Goal: Information Seeking & Learning: Learn about a topic

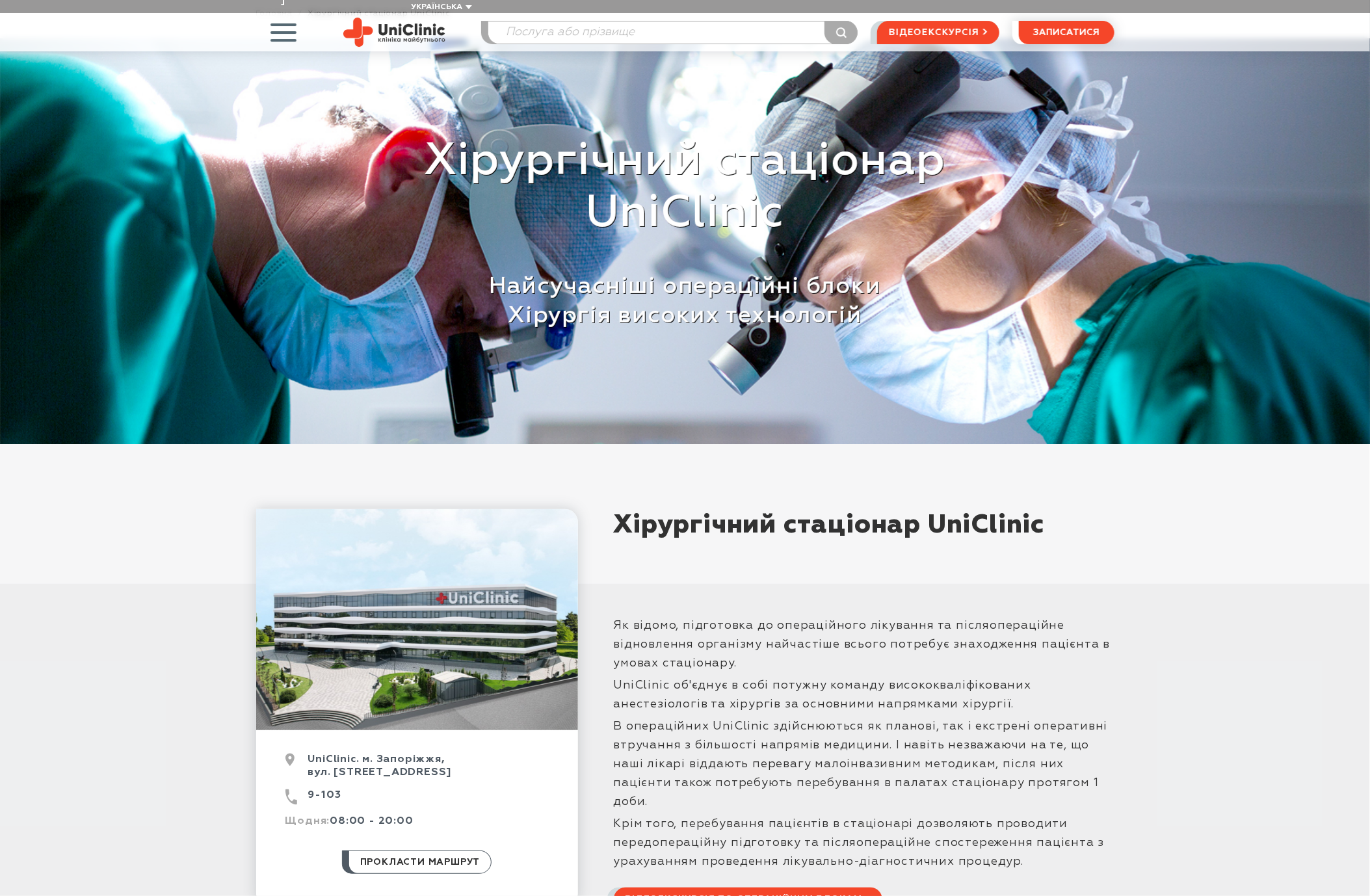
scroll to position [195, 0]
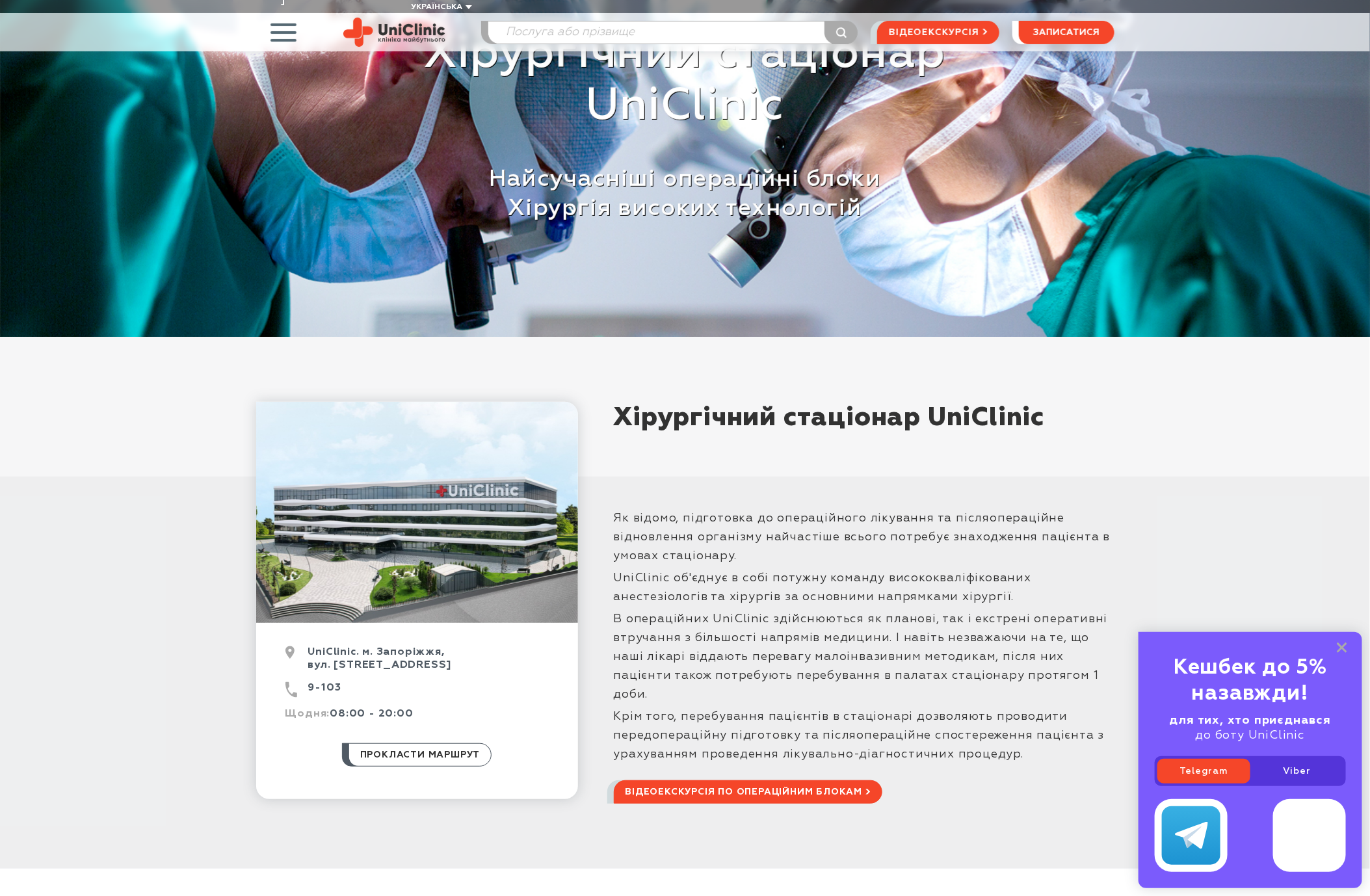
click at [792, 493] on div "Як відомо, підготовка до операційного лікування та післяопераційне відновлення …" at bounding box center [863, 637] width 501 height 288
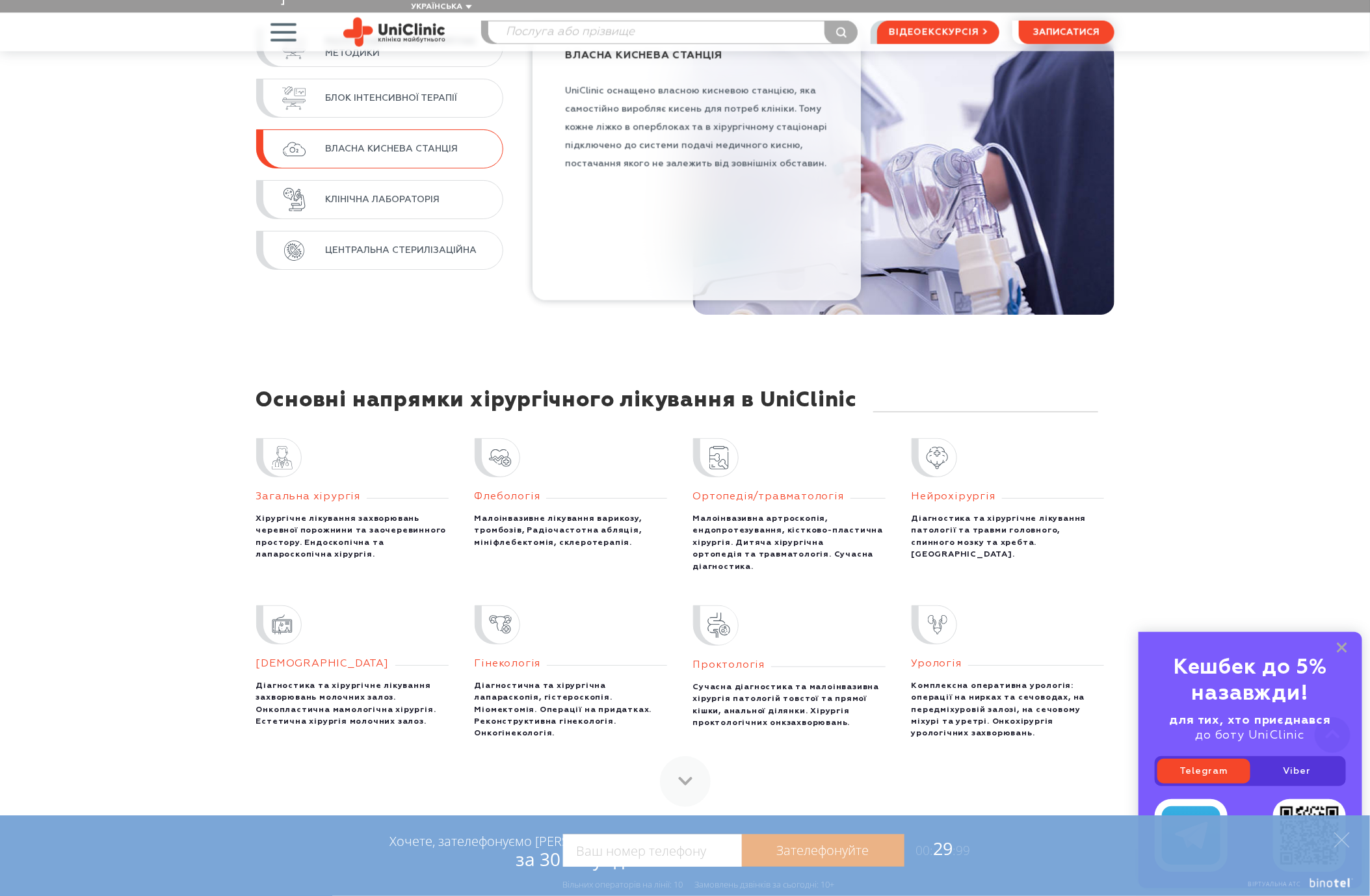
scroll to position [1268, 0]
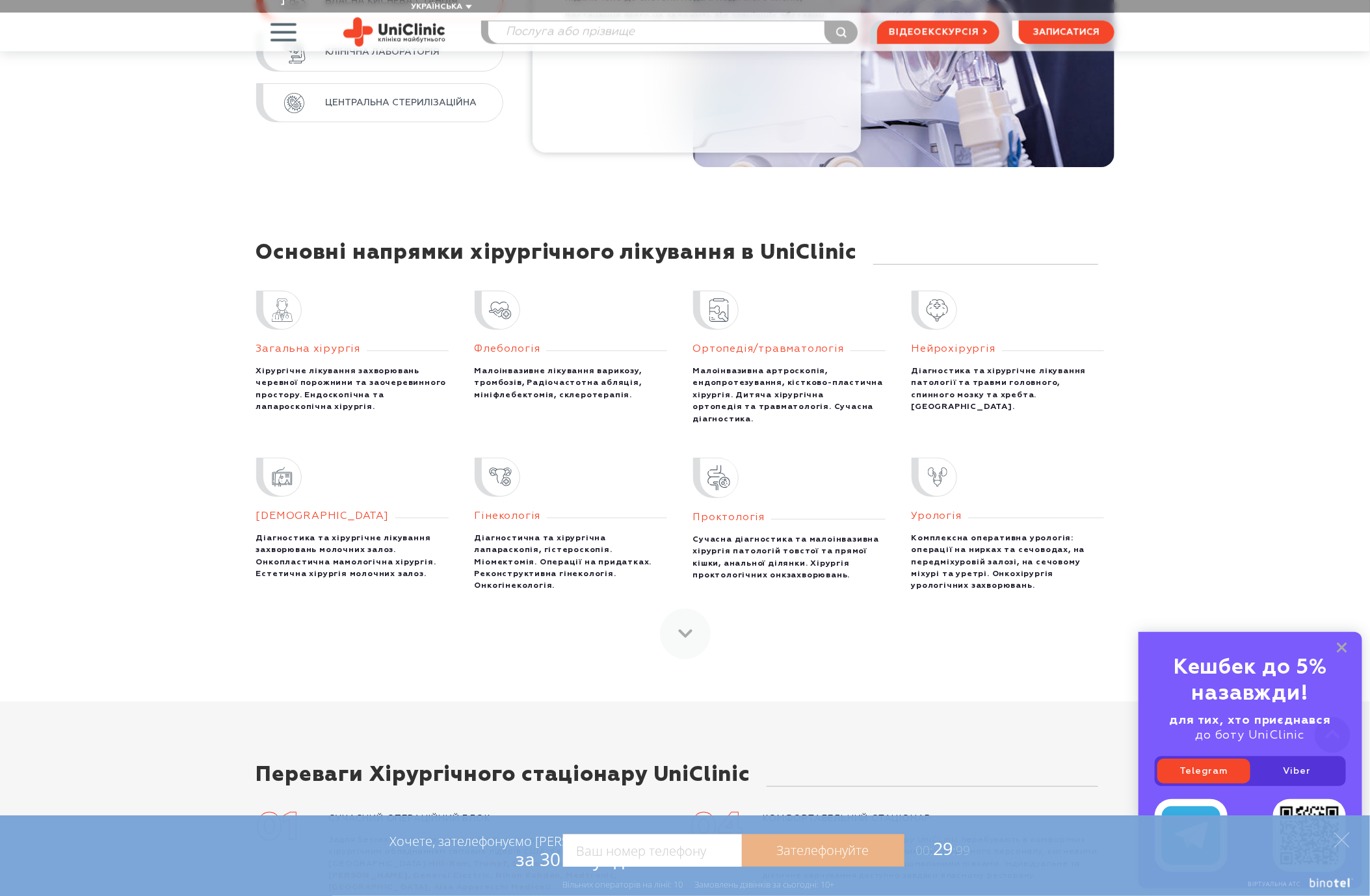
click at [1044, 343] on div "Нейрохірургія" at bounding box center [1008, 349] width 193 height 13
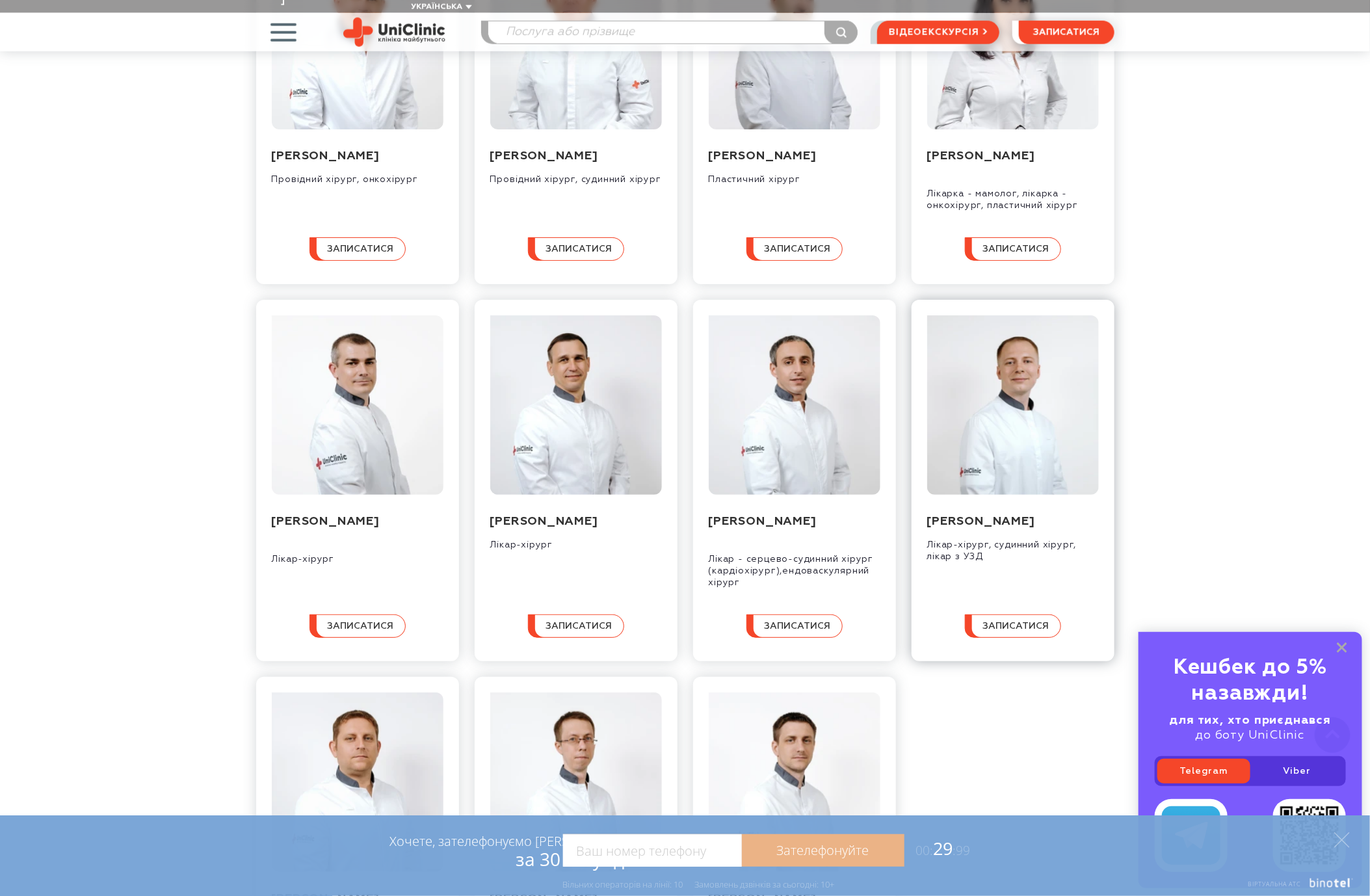
drag, startPoint x: 921, startPoint y: 439, endPoint x: 1045, endPoint y: 462, distance: 126.1
click at [1045, 462] on div "[PERSON_NAME] Лікар-хірург, судинний хірург, лікар з УЗД записатися" at bounding box center [1013, 480] width 203 height 362
click at [1261, 424] on div "Наші хірурги [PERSON_NAME] Провідний хірург, онкохірург записатися [PERSON_NAME…" at bounding box center [685, 448] width 1370 height 1250
drag, startPoint x: 923, startPoint y: 442, endPoint x: 1030, endPoint y: 455, distance: 107.8
click at [1030, 455] on div "[PERSON_NAME] Лікар-хірург, судинний хірург, лікар з УЗД записатися" at bounding box center [1013, 480] width 203 height 362
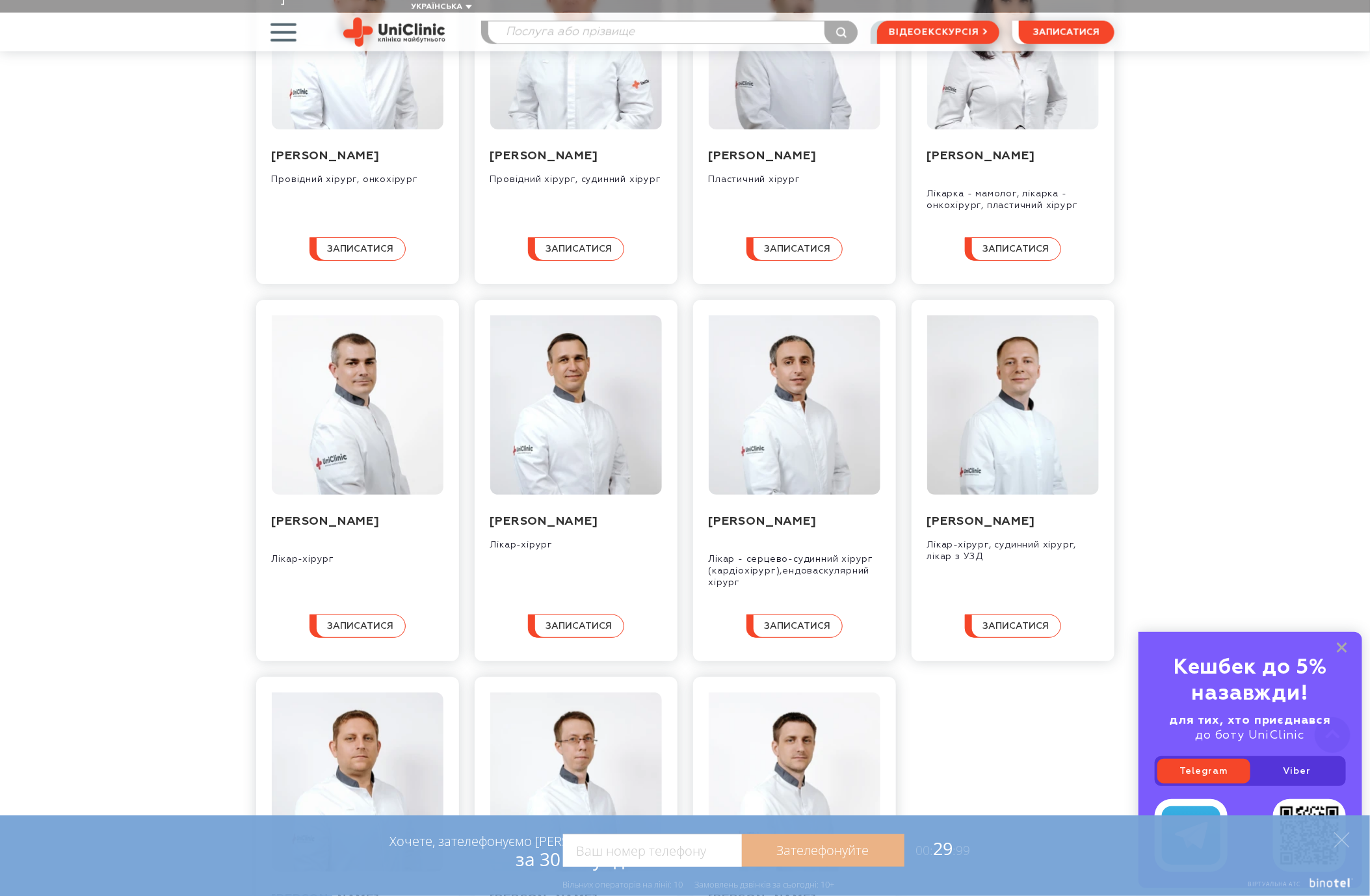
copy link "[PERSON_NAME]"
click at [1243, 451] on div "Наші хірурги [PERSON_NAME] Провідний хірург, онкохірург записатися [PERSON_NAME…" at bounding box center [685, 448] width 1370 height 1250
click at [1354, 500] on div "Наші хірурги [PERSON_NAME] Провідний хірург, онкохірург записатися [PERSON_NAME…" at bounding box center [685, 448] width 1370 height 1250
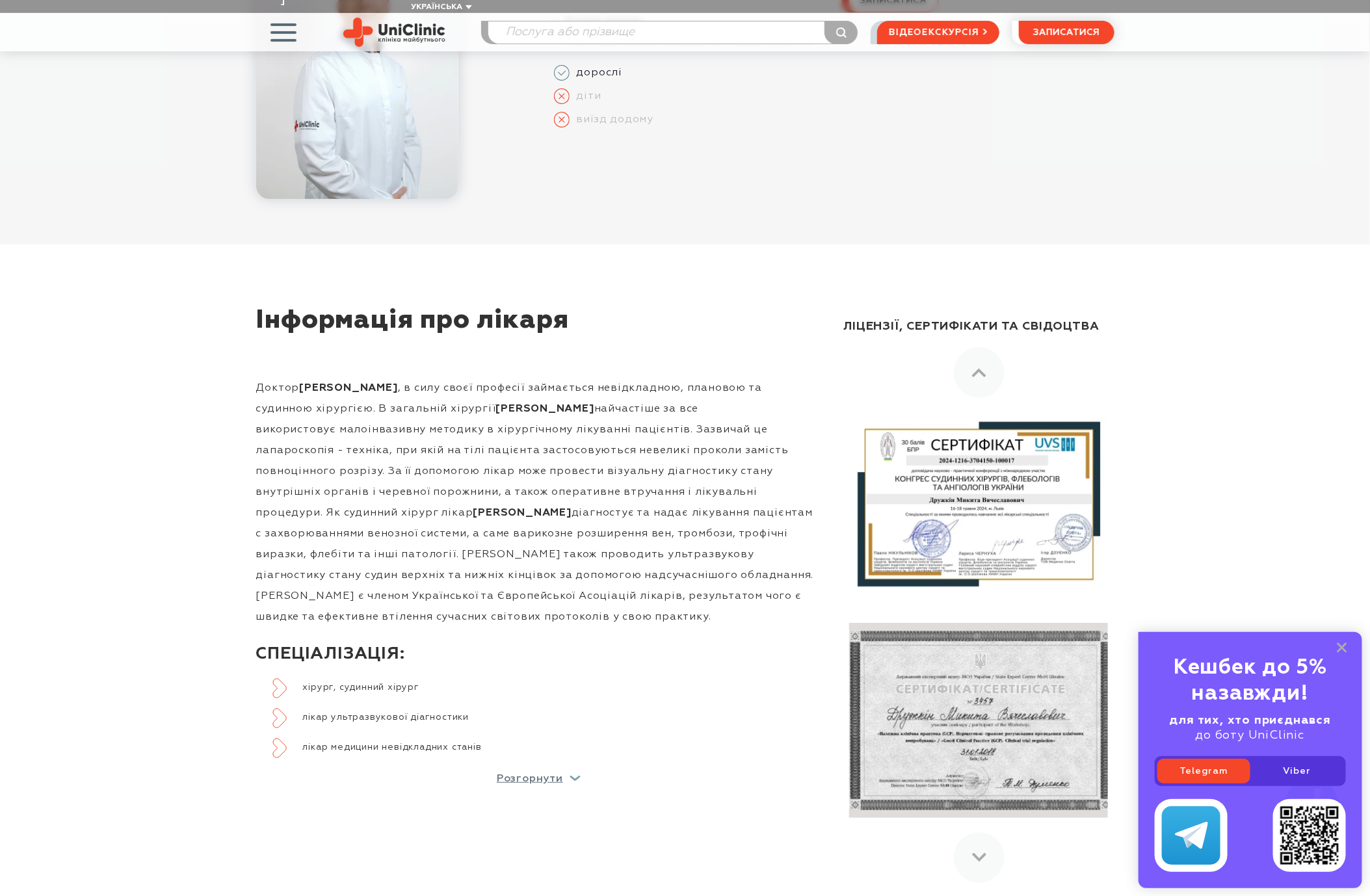
scroll to position [293, 0]
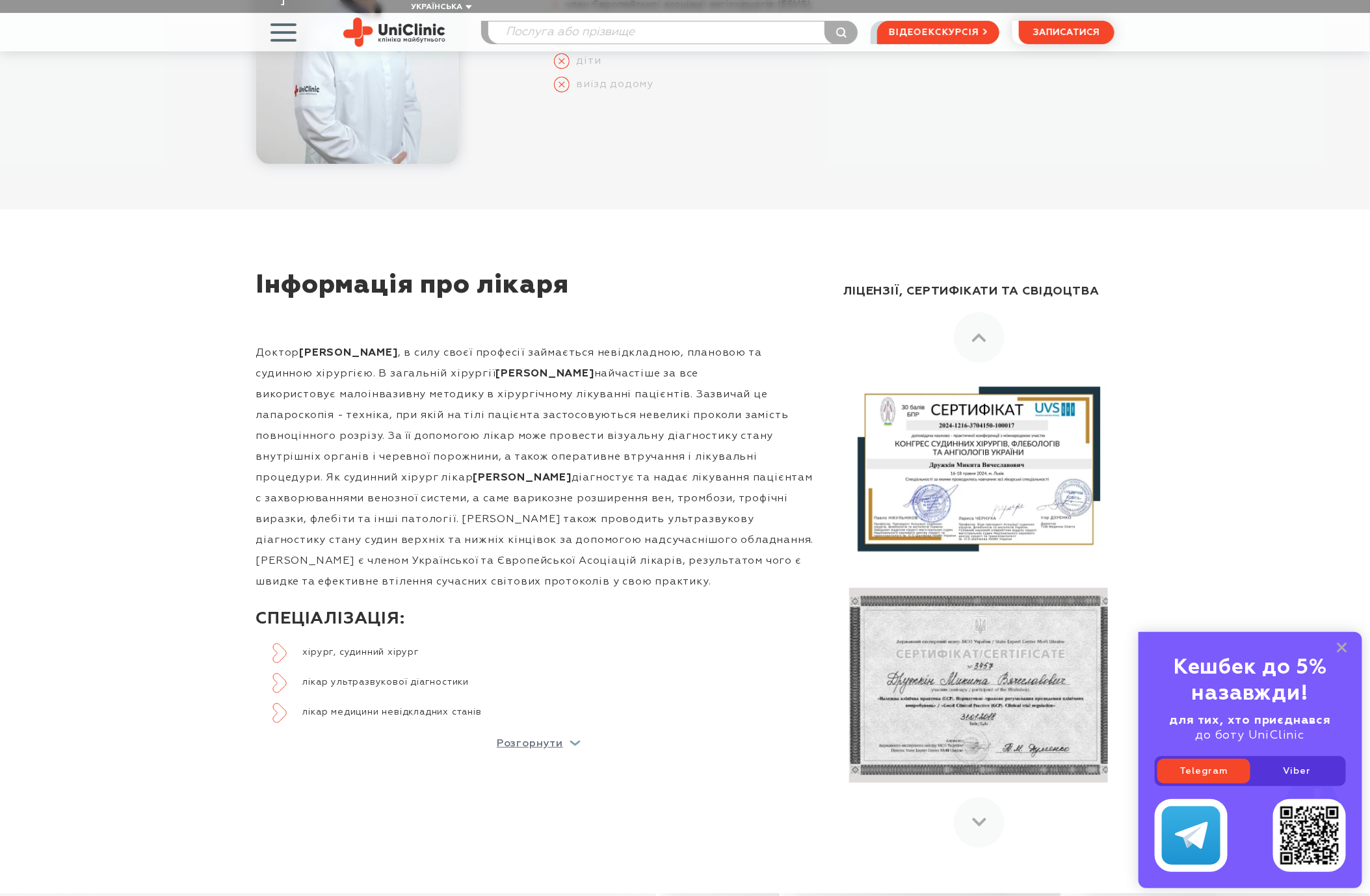
click at [1266, 432] on div "Інформація про лікаря Доктор Микита Дружкін , в силу своєї професії займається …" at bounding box center [685, 552] width 1370 height 685
click at [1245, 460] on div "Інформація про лікаря Доктор Микита Дружкін , в силу своєї професії займається …" at bounding box center [685, 552] width 1370 height 685
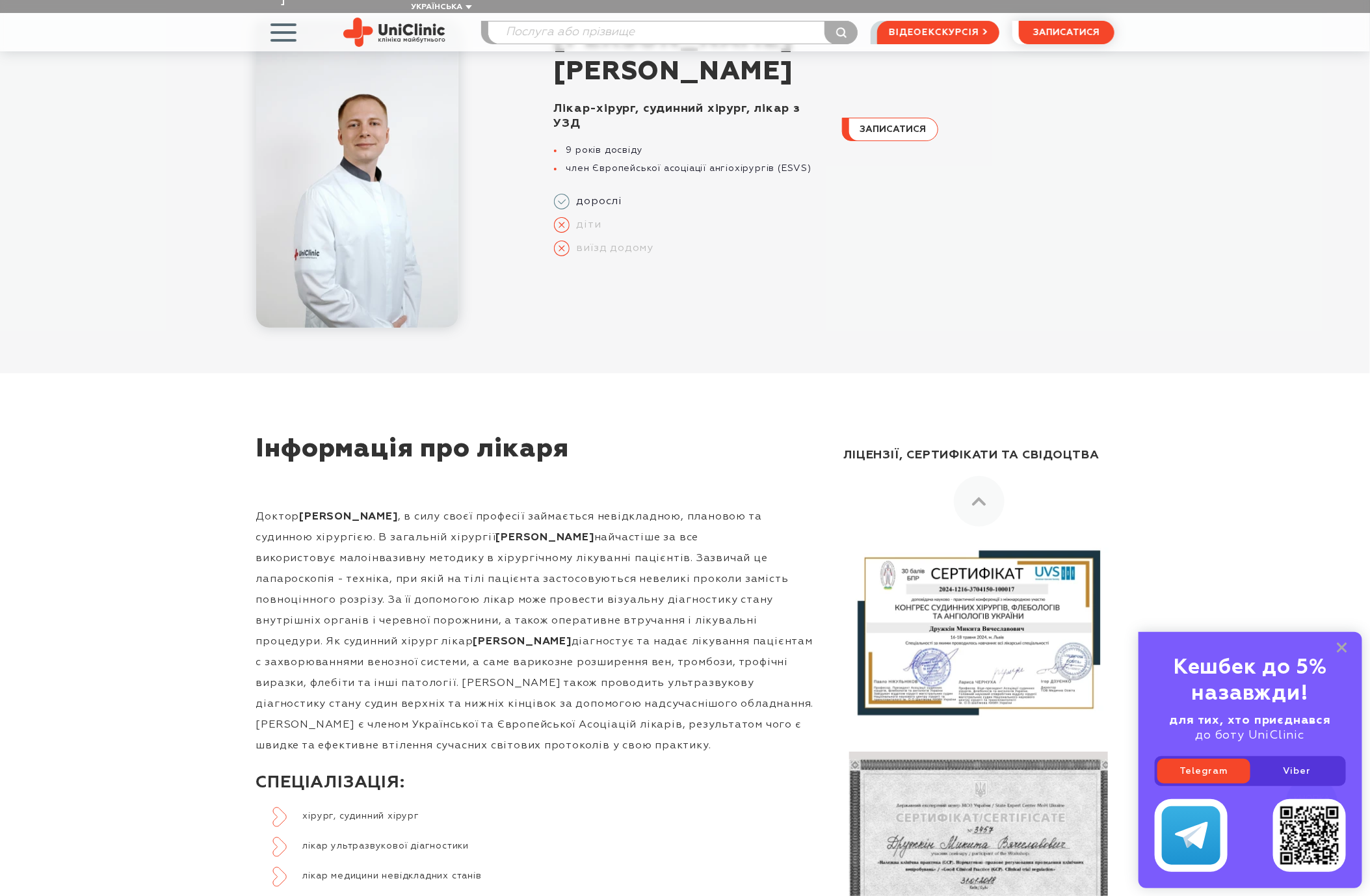
scroll to position [302, 0]
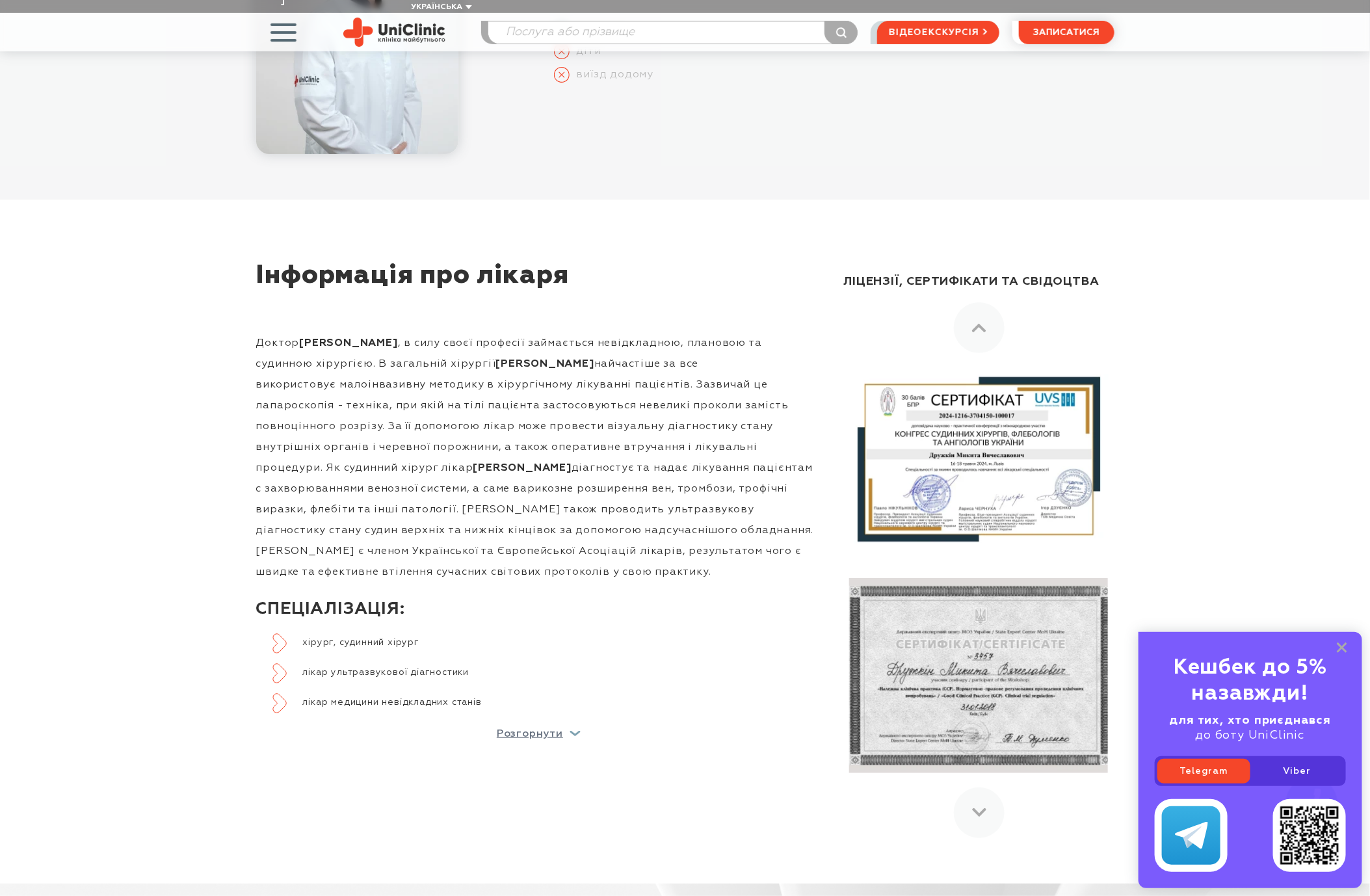
click at [576, 711] on div "Доктор Микита Дружкін , в силу своєї професії займається невідкладною, плановою…" at bounding box center [538, 525] width 566 height 430
click at [570, 729] on div "Розгорнути" at bounding box center [539, 734] width 84 height 10
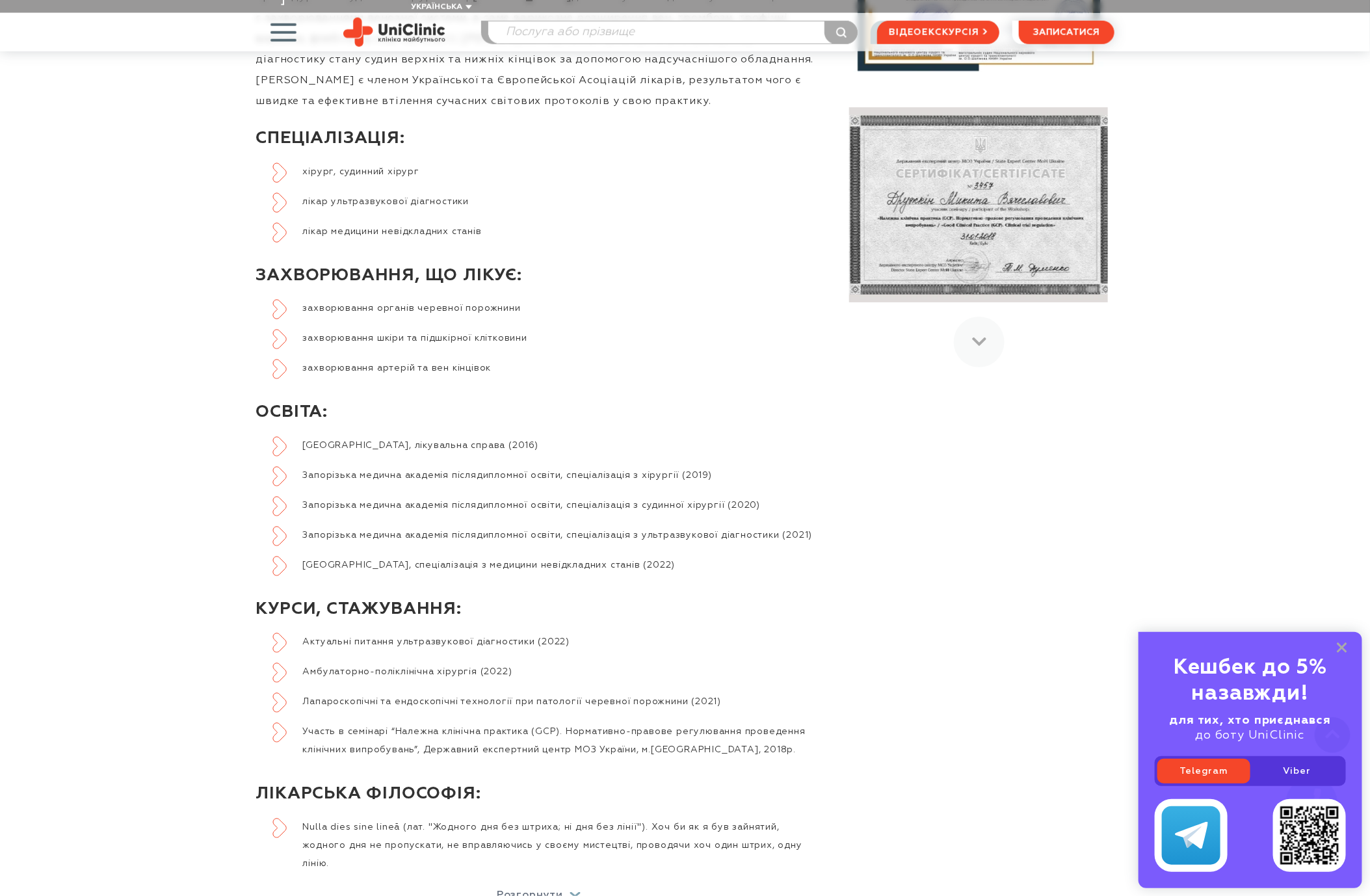
scroll to position [790, 0]
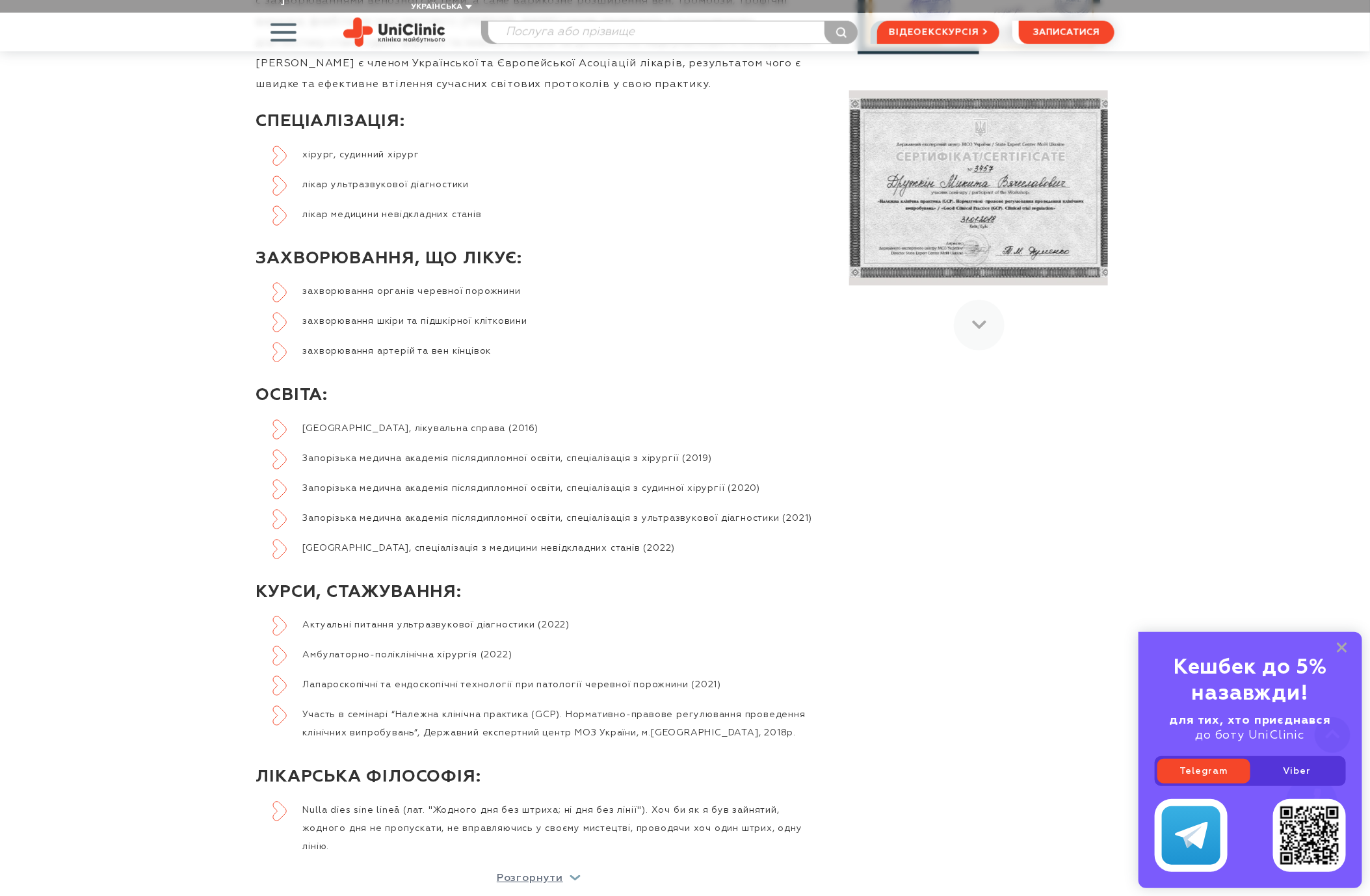
click at [975, 533] on div "Ліцензії, сертифікати та свідоцтва" at bounding box center [969, 348] width 293 height 1149
click at [1011, 531] on div "Ліцензії, сертифікати та свідоцтва" at bounding box center [969, 348] width 293 height 1149
drag, startPoint x: 525, startPoint y: 553, endPoint x: 768, endPoint y: 556, distance: 243.0
click at [745, 556] on li "Запорізький державний медичний університет, спеціалізація з медицини невідкладн…" at bounding box center [547, 548] width 549 height 18
click at [768, 556] on li "Запорізький державний медичний університет, спеціалізація з медицини невідкладн…" at bounding box center [547, 548] width 549 height 18
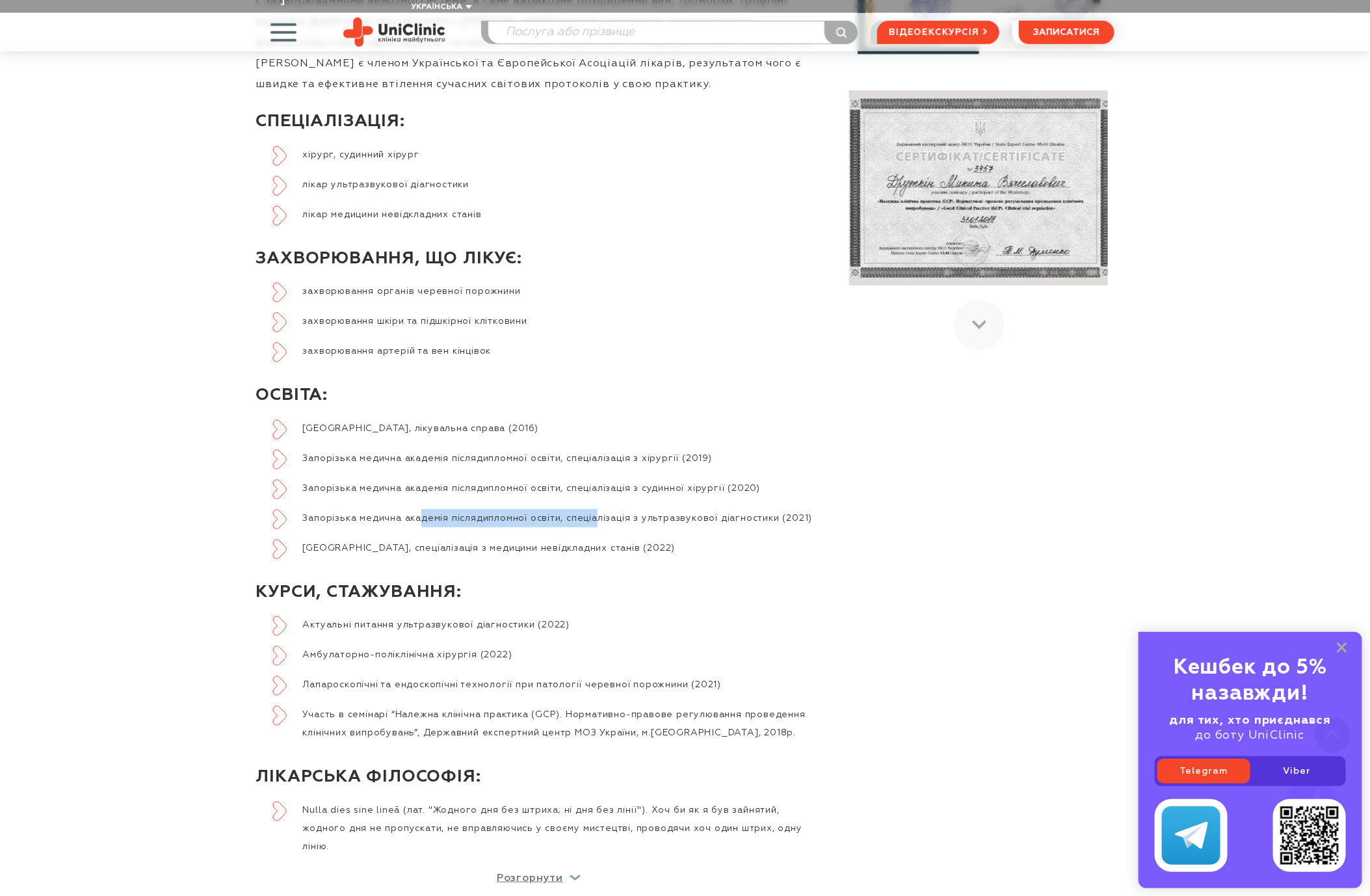
drag, startPoint x: 425, startPoint y: 506, endPoint x: 625, endPoint y: 500, distance: 200.1
click at [623, 509] on li "Запорізька медична академія післядипломної освіти, спеціалізація з ультразвуков…" at bounding box center [547, 518] width 549 height 18
click at [646, 509] on li "Запорізька медична академія післядипломної освіти, спеціалізація з ультразвуков…" at bounding box center [547, 518] width 549 height 18
drag, startPoint x: 603, startPoint y: 474, endPoint x: 678, endPoint y: 481, distance: 75.3
click at [678, 481] on li "Запорізька медична академія післядипломної освіти, спеціалізація з судинної хір…" at bounding box center [547, 488] width 549 height 18
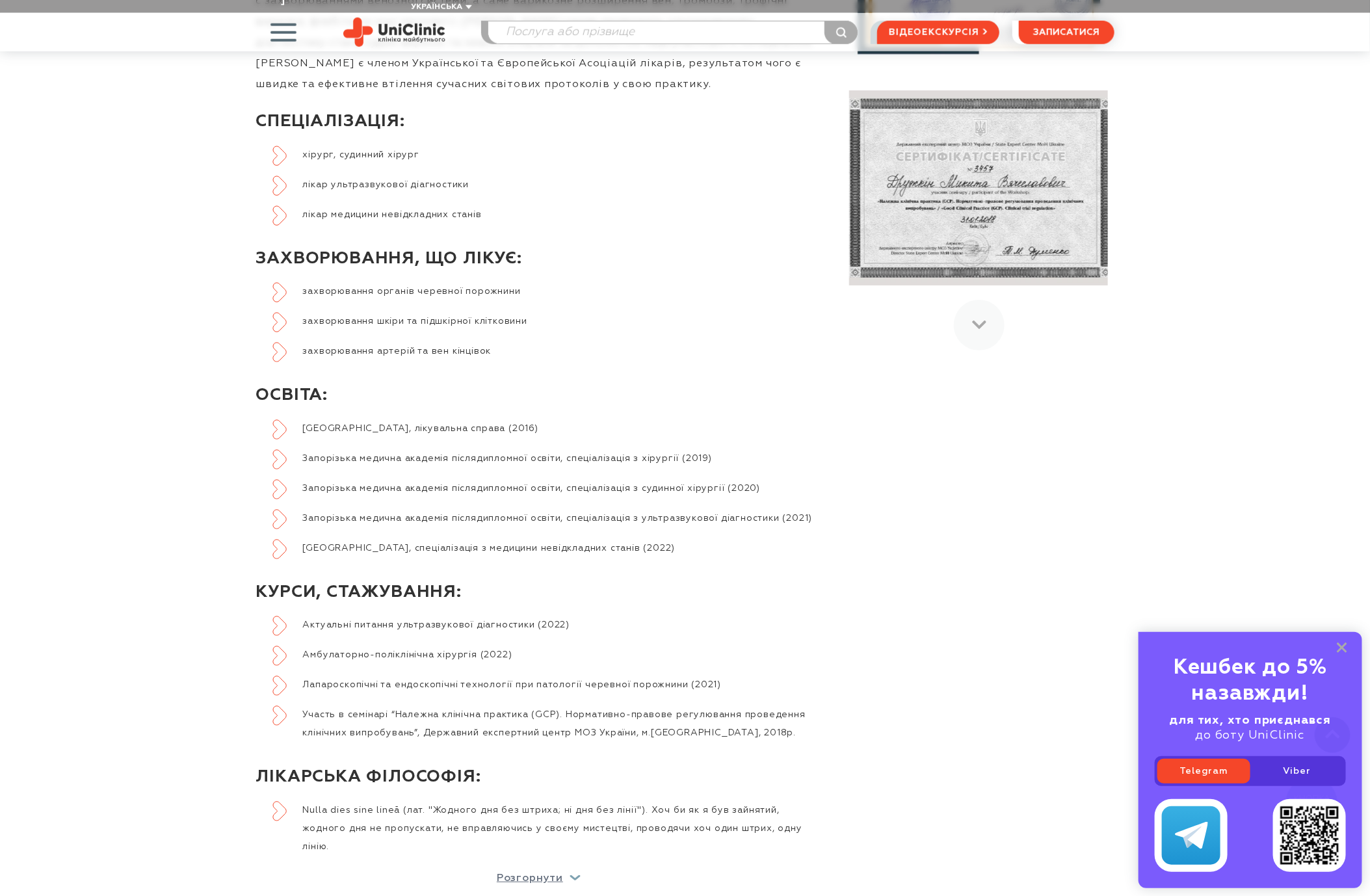
click at [578, 449] on li "Запорізька медична академія післядипломної освіти, спеціалізація з хірургії (20…" at bounding box center [547, 458] width 549 height 18
drag, startPoint x: 603, startPoint y: 435, endPoint x: 622, endPoint y: 437, distance: 19.1
click at [622, 449] on li "Запорізька медична академія післядипломної освіти, спеціалізація з хірургії (20…" at bounding box center [547, 458] width 549 height 18
drag, startPoint x: 693, startPoint y: 446, endPoint x: 705, endPoint y: 447, distance: 12.0
click at [695, 449] on li "Запорізька медична академія післядипломної освіти, спеціалізація з хірургії (20…" at bounding box center [547, 458] width 549 height 18
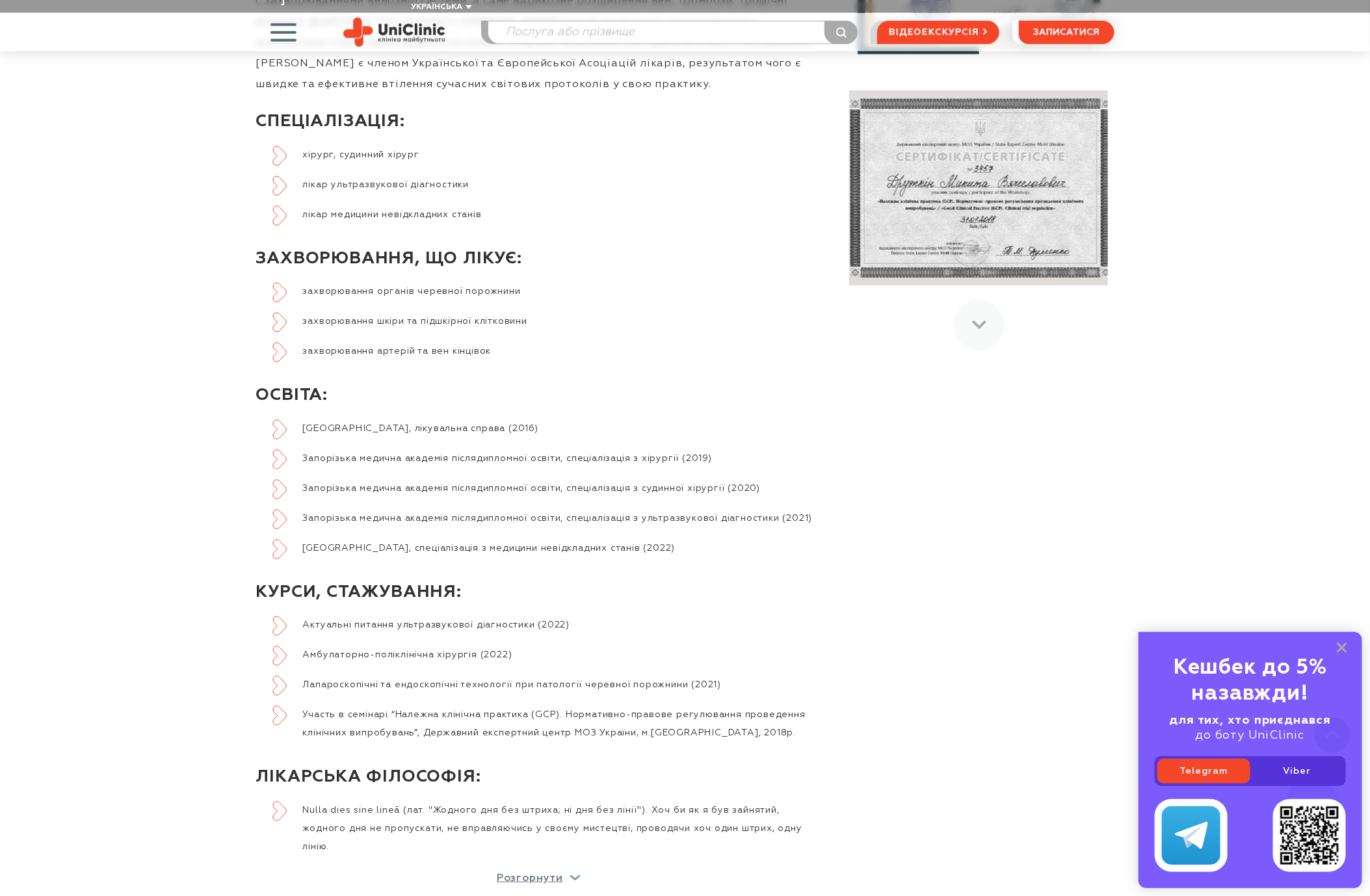
click at [987, 459] on div "Ліцензії, сертифікати та свідоцтва" at bounding box center [969, 348] width 293 height 1149
click at [1116, 481] on div "Інформація про лікаря Доктор Микита Дружкін , в силу своєї професії займається …" at bounding box center [685, 348] width 878 height 1149
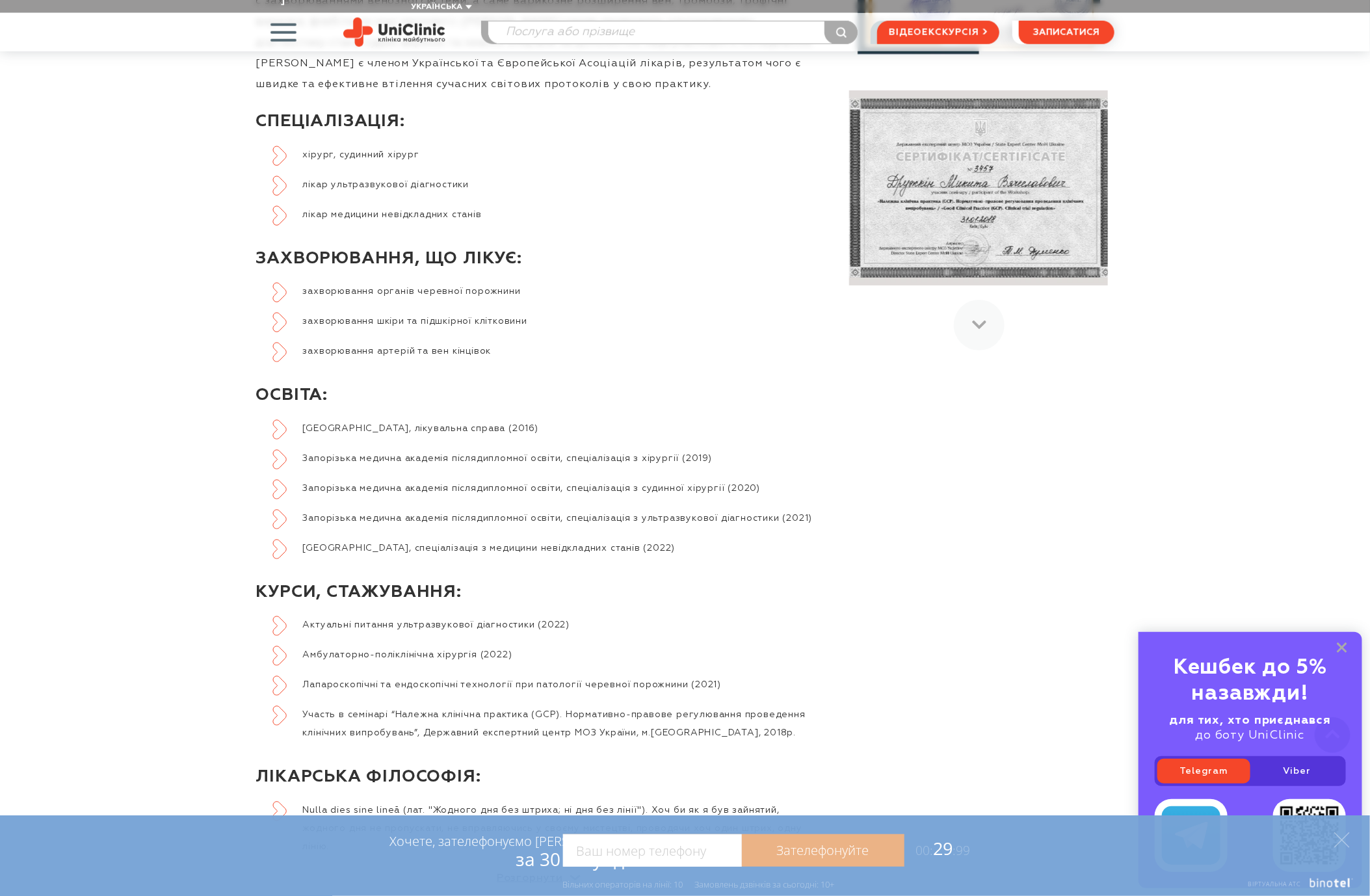
drag, startPoint x: 1037, startPoint y: 535, endPoint x: 1108, endPoint y: 511, distance: 74.9
click at [1040, 530] on div "Ліцензії, сертифікати та свідоцтва" at bounding box center [969, 348] width 293 height 1149
click at [1109, 511] on div "Ліцензії, сертифікати та свідоцтва" at bounding box center [969, 348] width 293 height 1149
click at [1095, 530] on div "Ліцензії, сертифікати та свідоцтва" at bounding box center [969, 348] width 293 height 1149
click at [1085, 571] on div "Ліцензії, сертифікати та свідоцтва" at bounding box center [969, 348] width 293 height 1149
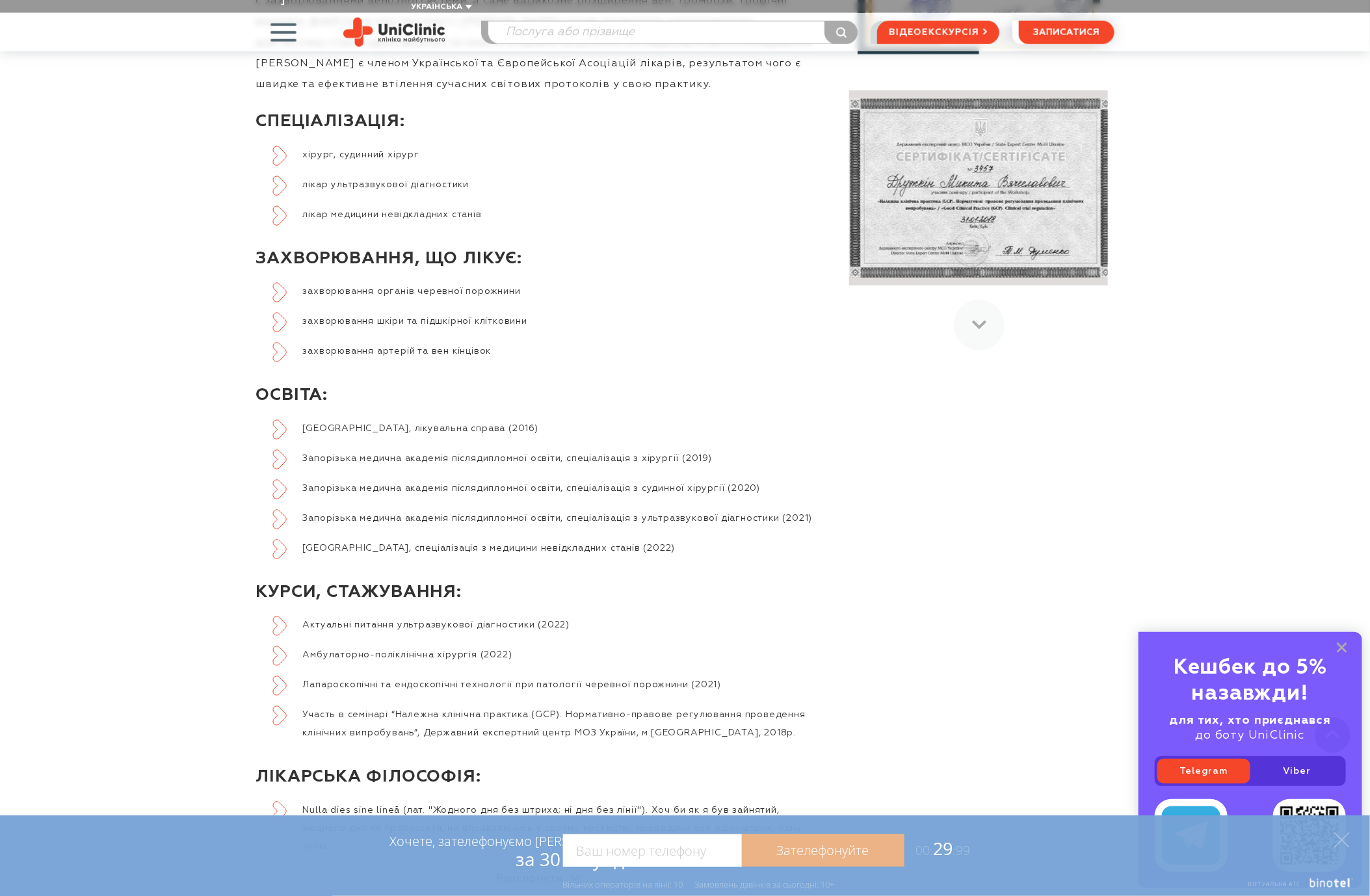
click at [1099, 547] on div "Ліцензії, сертифікати та свідоцтва" at bounding box center [969, 348] width 293 height 1149
click at [1109, 541] on div "Ліцензії, сертифікати та свідоцтва" at bounding box center [969, 348] width 293 height 1149
drag, startPoint x: 1109, startPoint y: 541, endPoint x: 1192, endPoint y: 570, distance: 87.9
click at [1111, 539] on div "Ліцензії, сертифікати та свідоцтва" at bounding box center [969, 348] width 293 height 1149
click at [1343, 649] on rect at bounding box center [1343, 648] width 10 height 10
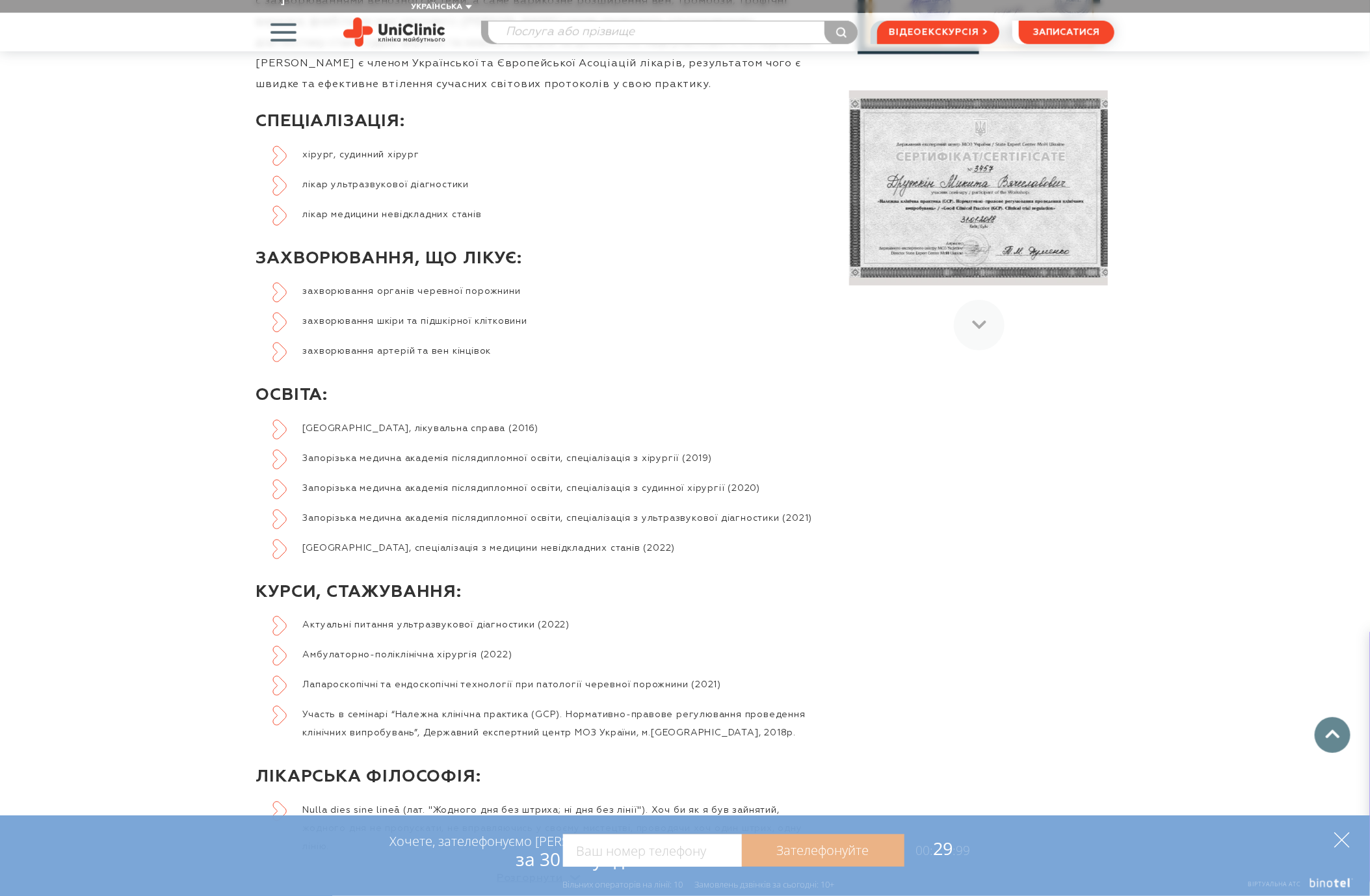
click at [1337, 842] on icon at bounding box center [1343, 840] width 15 height 15
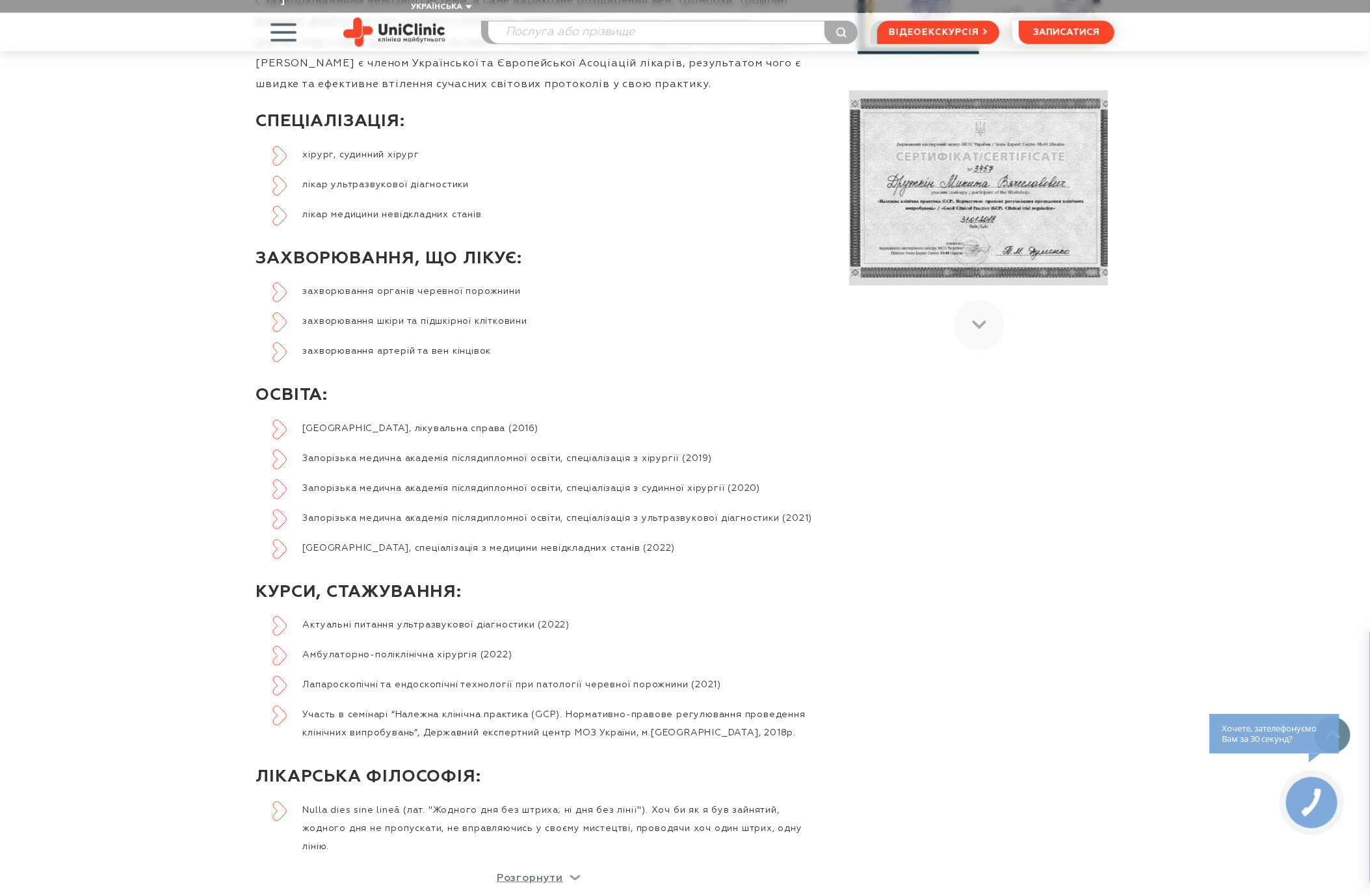
click at [1123, 634] on div "Інформація про лікаря Доктор Микита Дружкін , в силу своєї професії займається …" at bounding box center [685, 348] width 878 height 1149
click at [1100, 652] on div "Ліцензії, сертифікати та свідоцтва" at bounding box center [969, 348] width 293 height 1149
click at [1099, 652] on div "Ліцензії, сертифікати та свідоцтва" at bounding box center [969, 348] width 293 height 1149
click at [1094, 670] on div "Ліцензії, сертифікати та свідоцтва" at bounding box center [969, 348] width 293 height 1149
click at [1116, 656] on div "Інформація про лікаря Доктор Микита Дружкін , в силу своєї професії займається …" at bounding box center [685, 348] width 878 height 1149
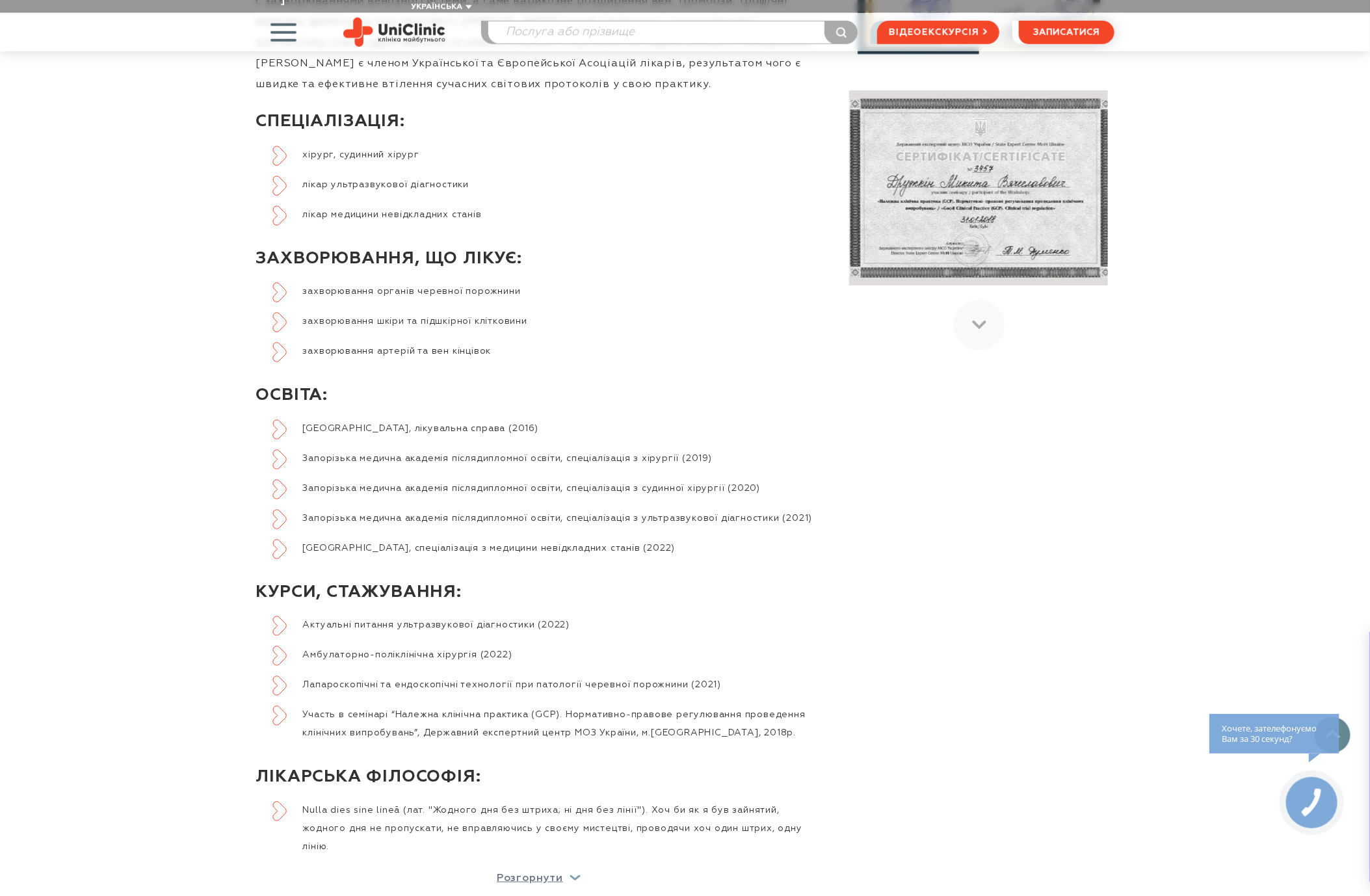
click at [1101, 656] on div "Ліцензії, сертифікати та свідоцтва" at bounding box center [969, 348] width 293 height 1149
click at [1099, 656] on div "Ліцензії, сертифікати та свідоцтва" at bounding box center [969, 348] width 293 height 1149
click at [1072, 670] on div "Ліцензії, сертифікати та свідоцтва" at bounding box center [969, 348] width 293 height 1149
click at [1088, 656] on div "Ліцензії, сертифікати та свідоцтва" at bounding box center [969, 348] width 293 height 1149
click at [1087, 656] on div "Ліцензії, сертифікати та свідоцтва" at bounding box center [969, 348] width 293 height 1149
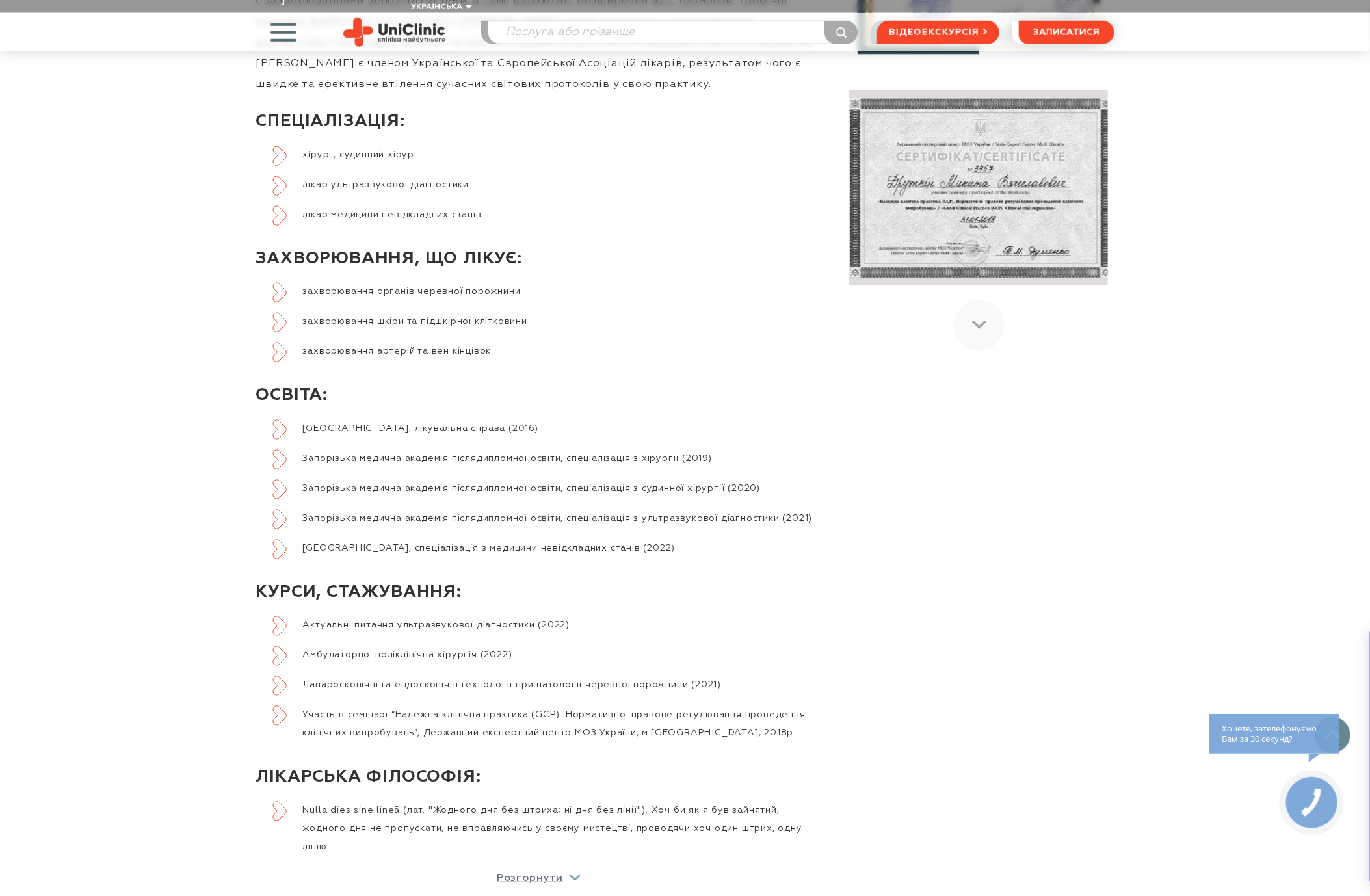
click at [1080, 658] on div "Ліцензії, сертифікати та свідоцтва" at bounding box center [969, 348] width 293 height 1149
click at [1070, 650] on div "Ліцензії, сертифікати та свідоцтва" at bounding box center [969, 348] width 293 height 1149
click at [1065, 650] on div "Ліцензії, сертифікати та свідоцтва" at bounding box center [969, 348] width 293 height 1149
click at [1059, 660] on div "Ліцензії, сертифікати та свідоцтва" at bounding box center [969, 348] width 293 height 1149
drag, startPoint x: 1059, startPoint y: 660, endPoint x: 1071, endPoint y: 652, distance: 14.4
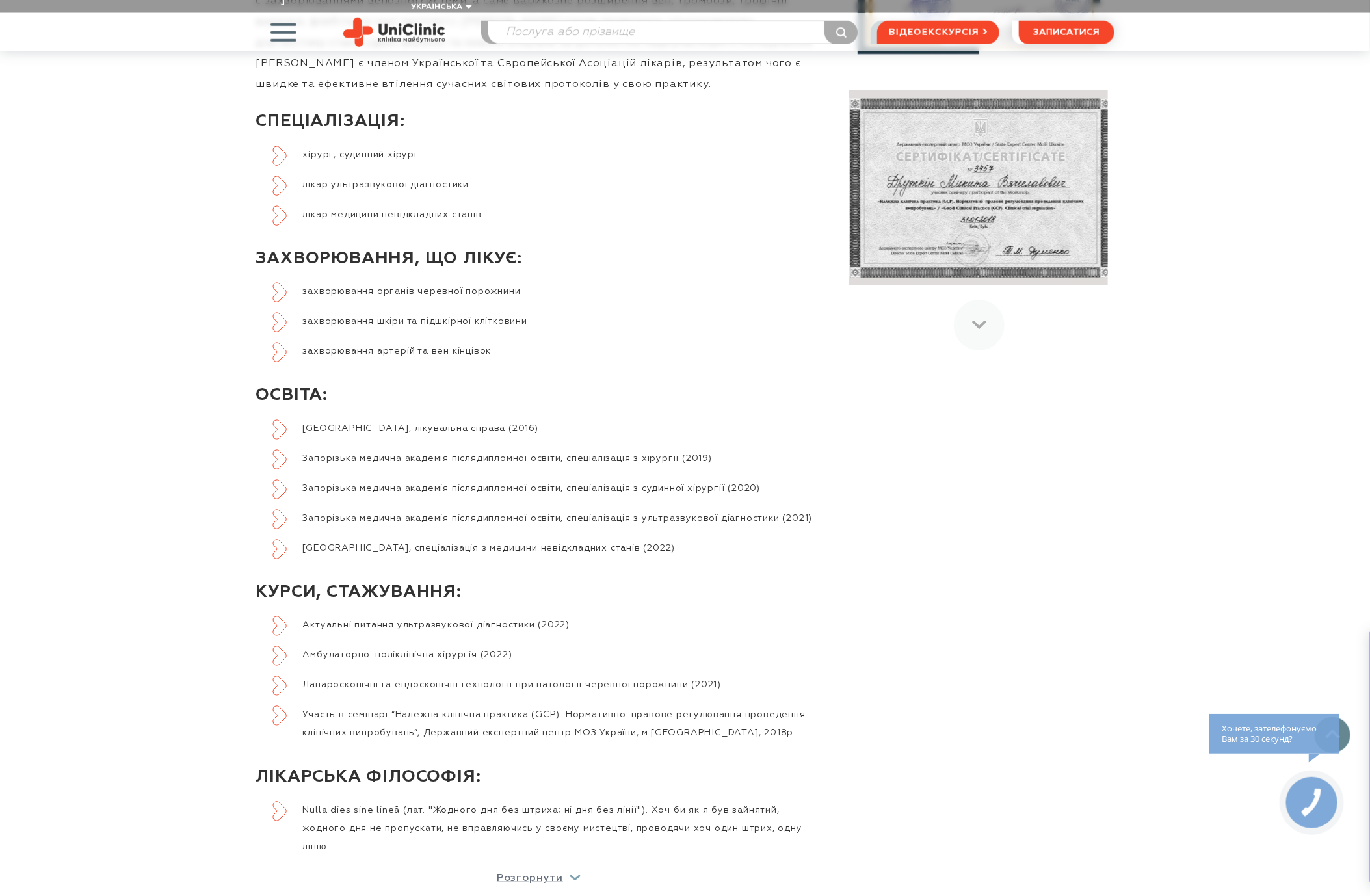
click at [1066, 658] on div "Ліцензії, сертифікати та свідоцтва" at bounding box center [969, 348] width 293 height 1149
click at [1094, 628] on div "Ліцензії, сертифікати та свідоцтва" at bounding box center [969, 348] width 293 height 1149
click at [1053, 611] on div "Ліцензії, сертифікати та свідоцтва" at bounding box center [969, 348] width 293 height 1149
click at [1091, 584] on div "Ліцензії, сертифікати та свідоцтва" at bounding box center [969, 348] width 293 height 1149
click at [1073, 615] on div "Ліцензії, сертифікати та свідоцтва" at bounding box center [969, 348] width 293 height 1149
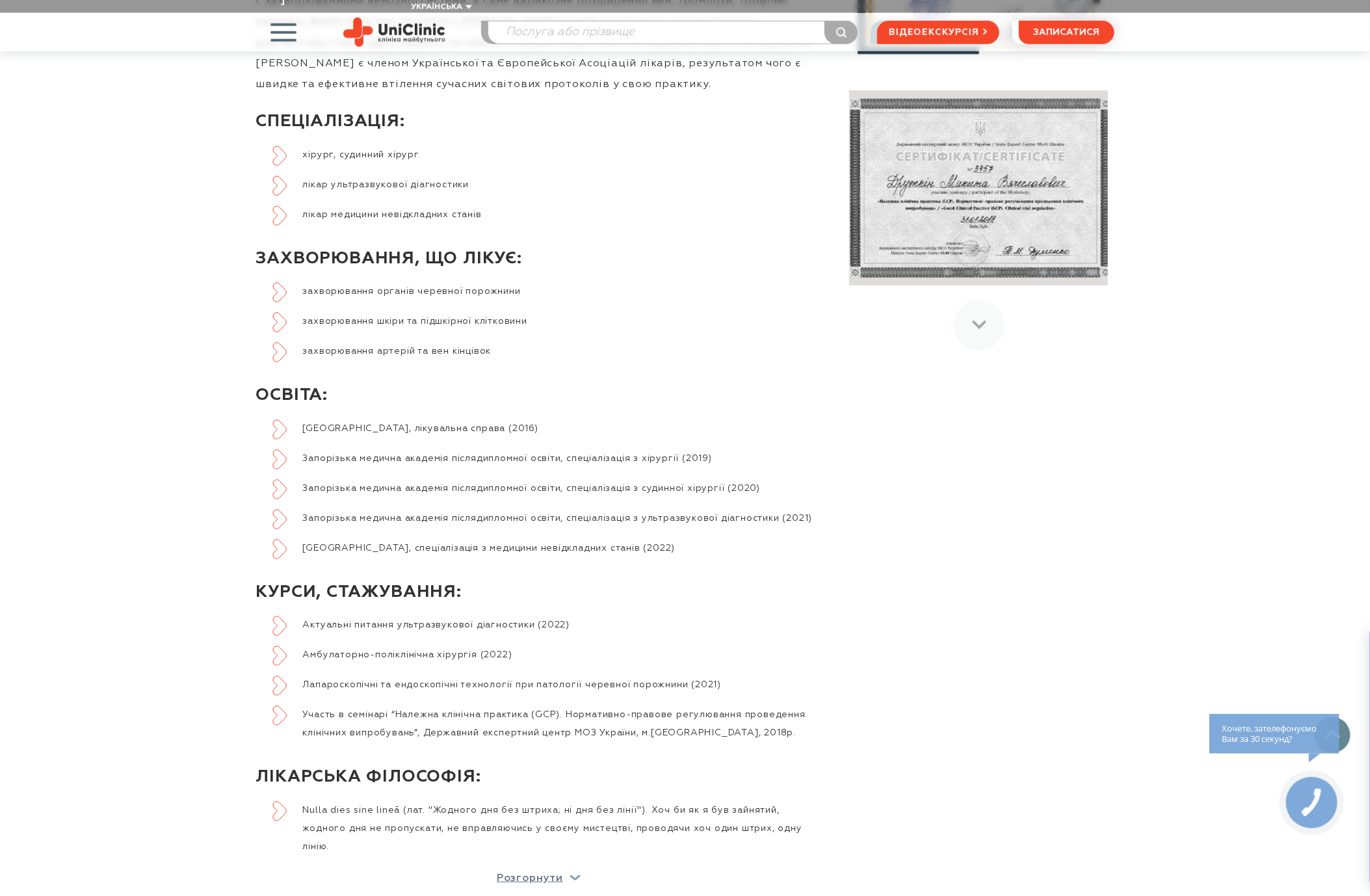
click at [1072, 614] on div "Ліцензії, сертифікати та свідоцтва" at bounding box center [969, 348] width 293 height 1149
click at [1114, 603] on div "Ліцензії, сертифікати та свідоцтва" at bounding box center [969, 348] width 293 height 1149
click at [1115, 603] on div "Інформація про лікаря Доктор Микита Дружкін , в силу своєї професії займається …" at bounding box center [685, 348] width 878 height 1149
click at [1134, 591] on div "Інформація про лікаря Доктор Микита Дружкін , в силу своєї професії займається …" at bounding box center [685, 340] width 1370 height 1256
drag, startPoint x: 1105, startPoint y: 605, endPoint x: 1124, endPoint y: 603, distance: 19.1
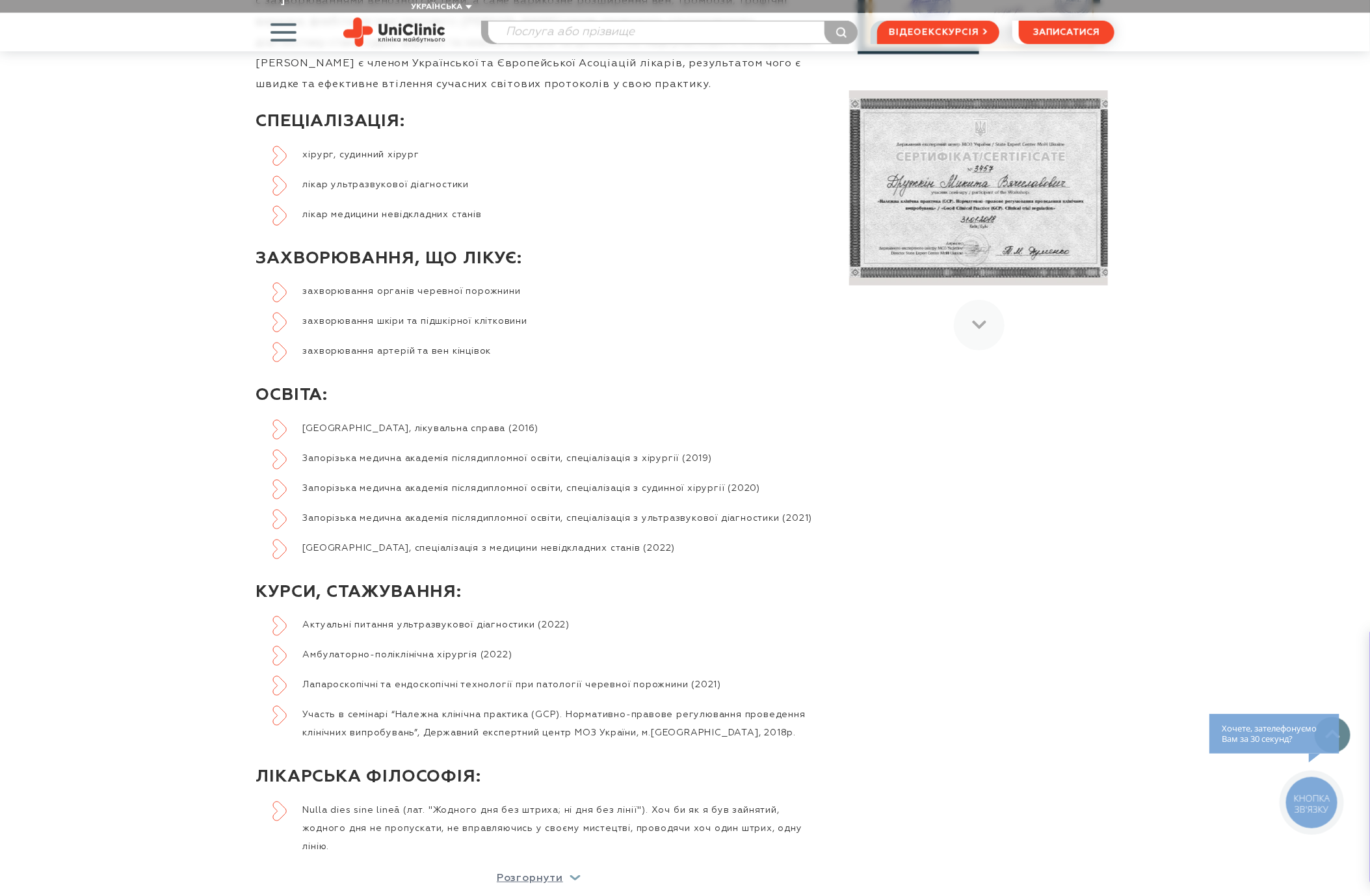
click at [1106, 605] on div "Ліцензії, сертифікати та свідоцтва" at bounding box center [969, 348] width 293 height 1149
click at [1124, 603] on div "Інформація про лікаря Доктор Микита Дружкін , в силу своєї професії займається …" at bounding box center [685, 348] width 878 height 1149
drag, startPoint x: 1114, startPoint y: 590, endPoint x: 1126, endPoint y: 579, distance: 16.3
click at [1118, 587] on div "Інформація про лікаря Доктор Микита Дружкін , в силу своєї професії займається …" at bounding box center [685, 348] width 878 height 1149
click at [1126, 579] on div "Інформація про лікаря Доктор Микита Дружкін , в силу своєї професії займається …" at bounding box center [685, 340] width 1370 height 1256
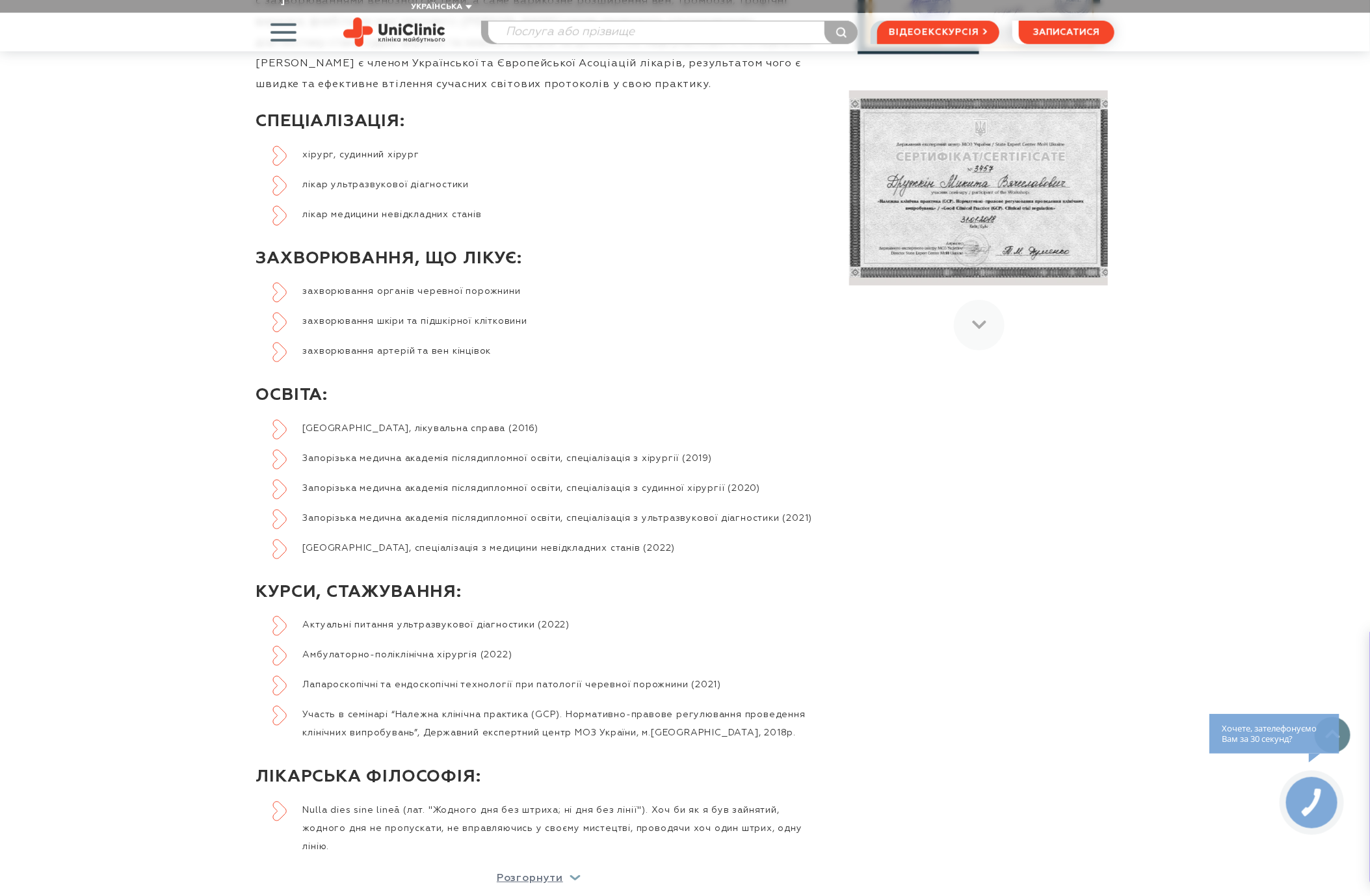
click at [1096, 581] on div "Ліцензії, сертифікати та свідоцтва" at bounding box center [969, 348] width 293 height 1149
click at [1109, 582] on div "Ліцензії, сертифікати та свідоцтва" at bounding box center [969, 348] width 293 height 1149
click at [1094, 590] on div "Ліцензії, сертифікати та свідоцтва" at bounding box center [969, 348] width 293 height 1149
click at [1091, 590] on div "Ліцензії, сертифікати та свідоцтва" at bounding box center [969, 348] width 293 height 1149
drag, startPoint x: 1091, startPoint y: 590, endPoint x: 1114, endPoint y: 584, distance: 23.8
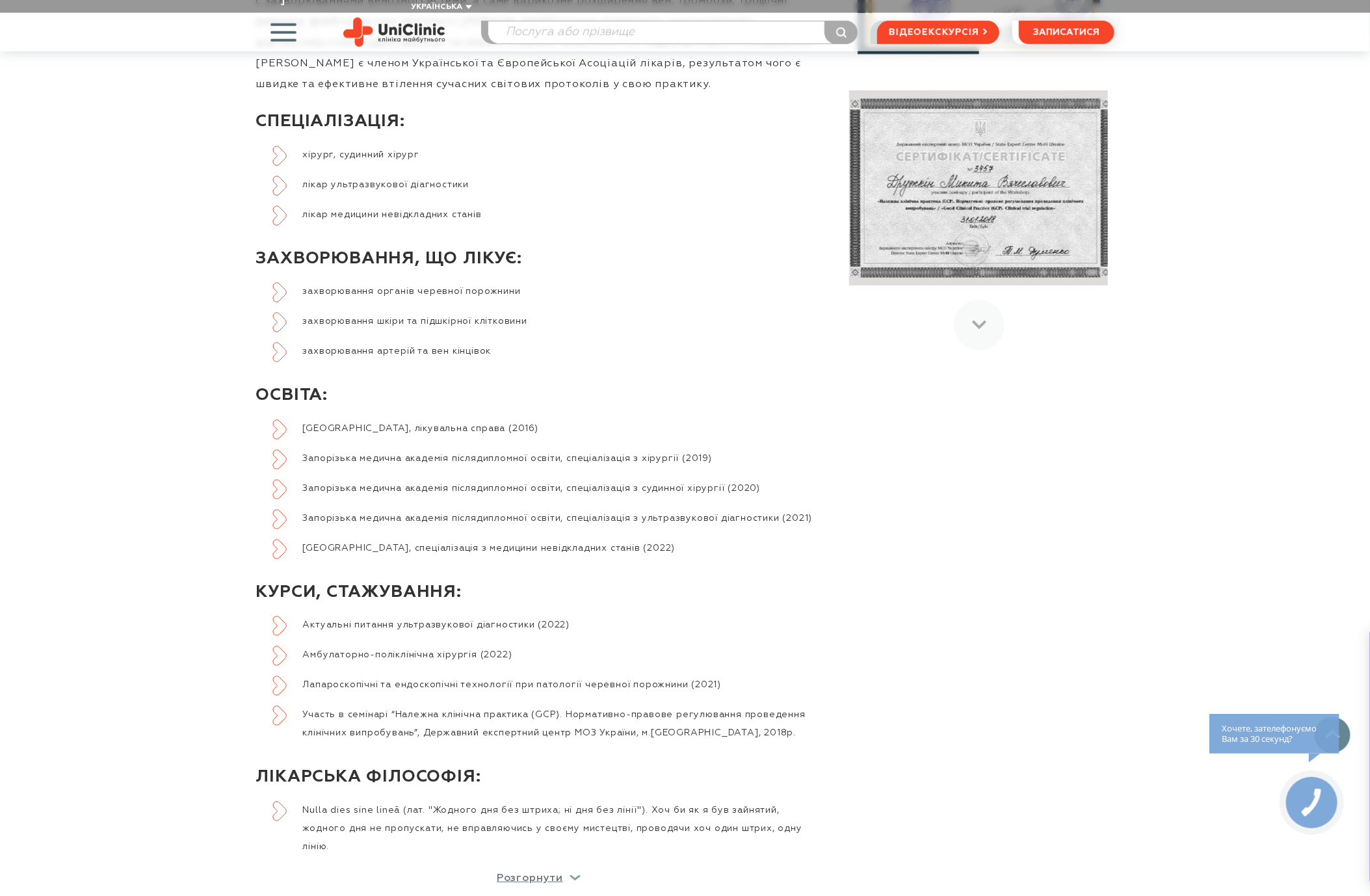
click at [1112, 584] on div "Ліцензії, сертифікати та свідоцтва" at bounding box center [969, 348] width 293 height 1149
click at [1123, 579] on div "Інформація про лікаря Доктор Микита Дружкін , в силу своєї професії займається …" at bounding box center [685, 348] width 878 height 1149
click at [1121, 579] on div "Інформація про лікаря Доктор Микита Дружкін , в силу своєї професії займається …" at bounding box center [685, 348] width 878 height 1149
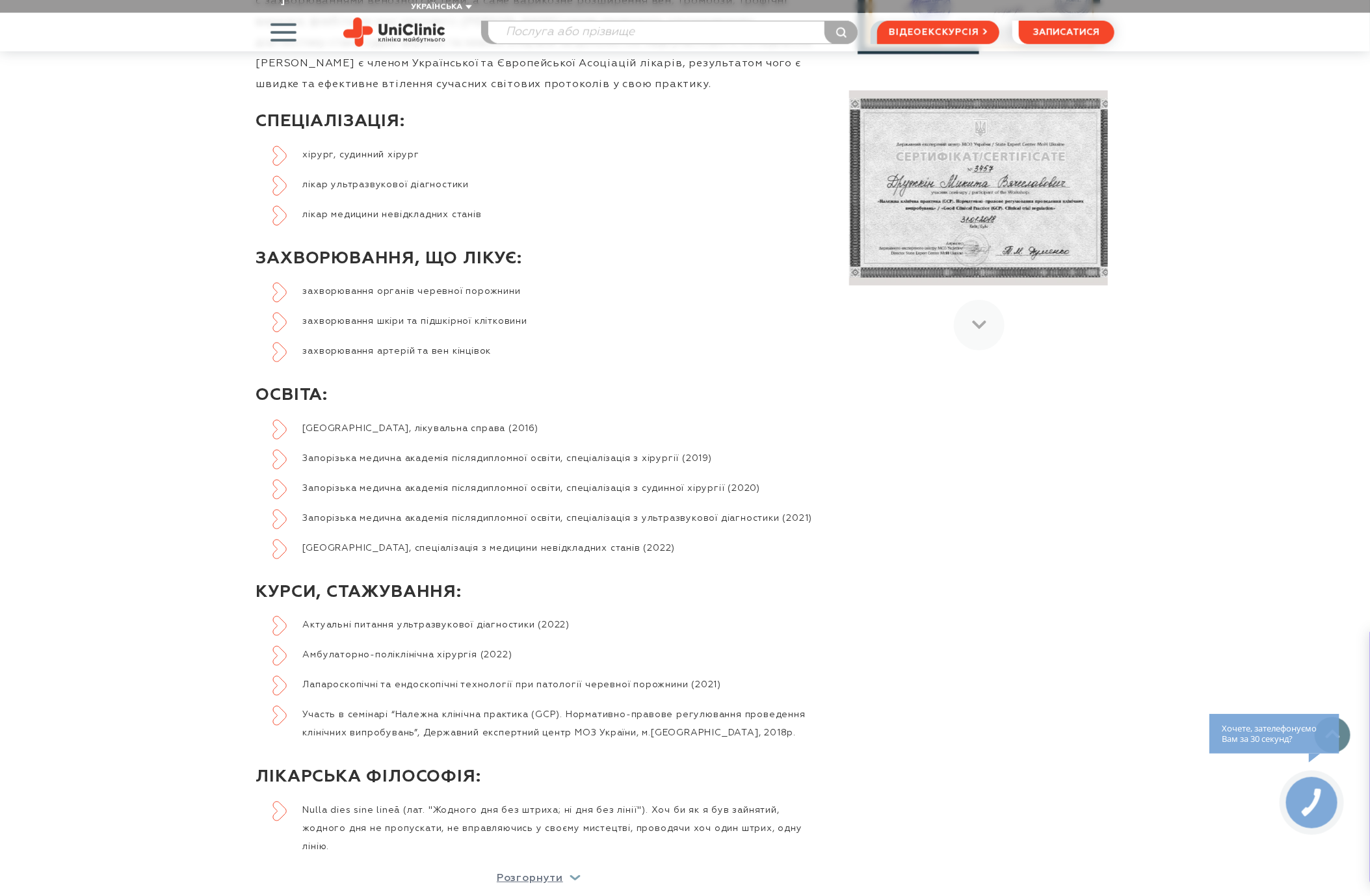
click at [1121, 579] on div "Інформація про лікаря Доктор Микита Дружкін , в силу своєї професії займається …" at bounding box center [685, 348] width 878 height 1149
click at [1121, 581] on div "Інформація про лікаря Доктор Микита Дружкін , в силу своєї професії займається …" at bounding box center [685, 348] width 878 height 1149
click at [692, 479] on li "Запорізька медична академія післядипломної освіти, спеціалізація з судинної хір…" at bounding box center [547, 488] width 549 height 18
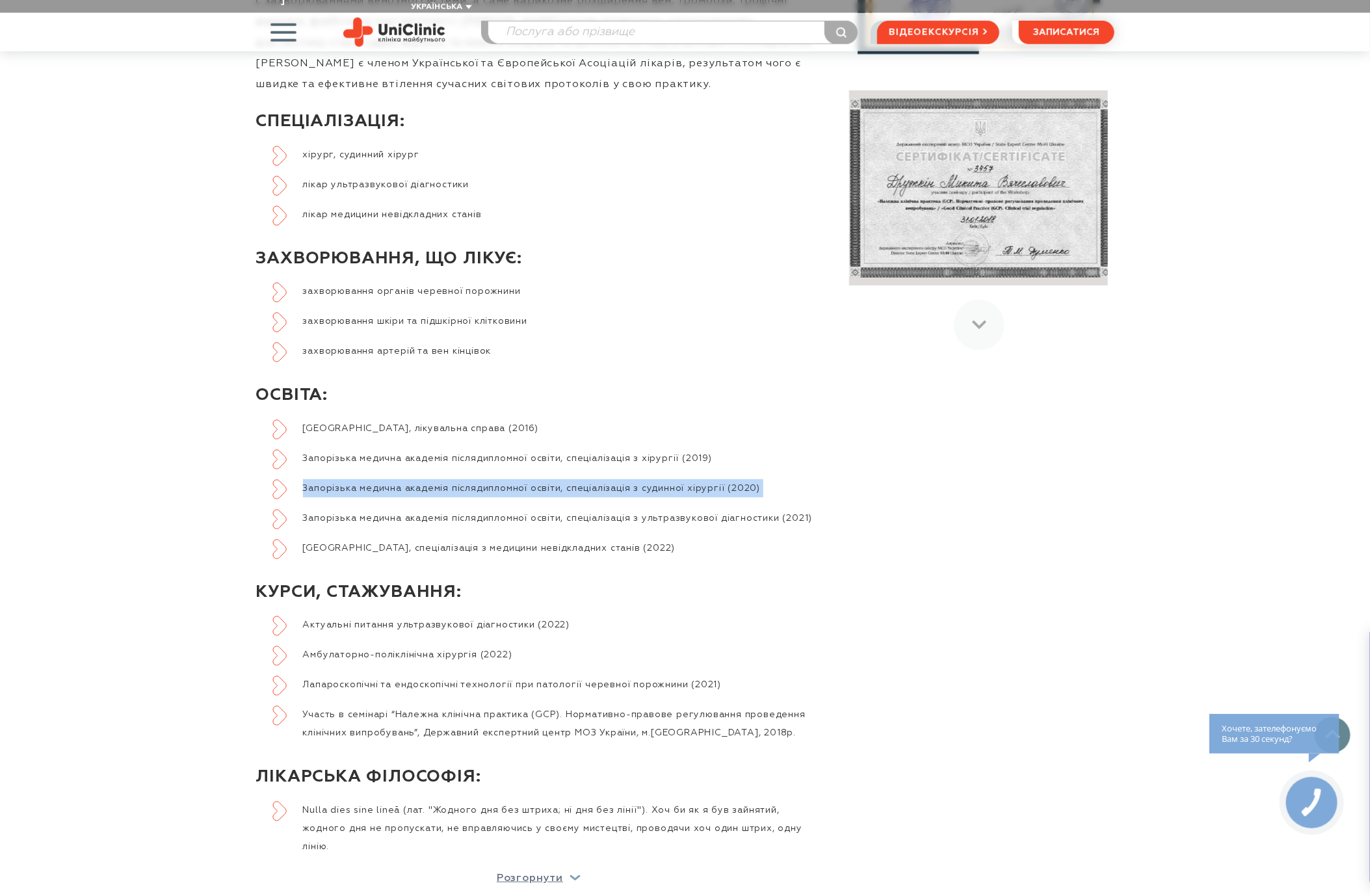
click at [692, 479] on li "Запорізька медична академія післядипломної освіти, спеціалізація з судинної хір…" at bounding box center [547, 488] width 549 height 18
click at [682, 546] on li "Запорізький державний медичний університет, спеціалізація з медицини невідкладн…" at bounding box center [547, 548] width 549 height 18
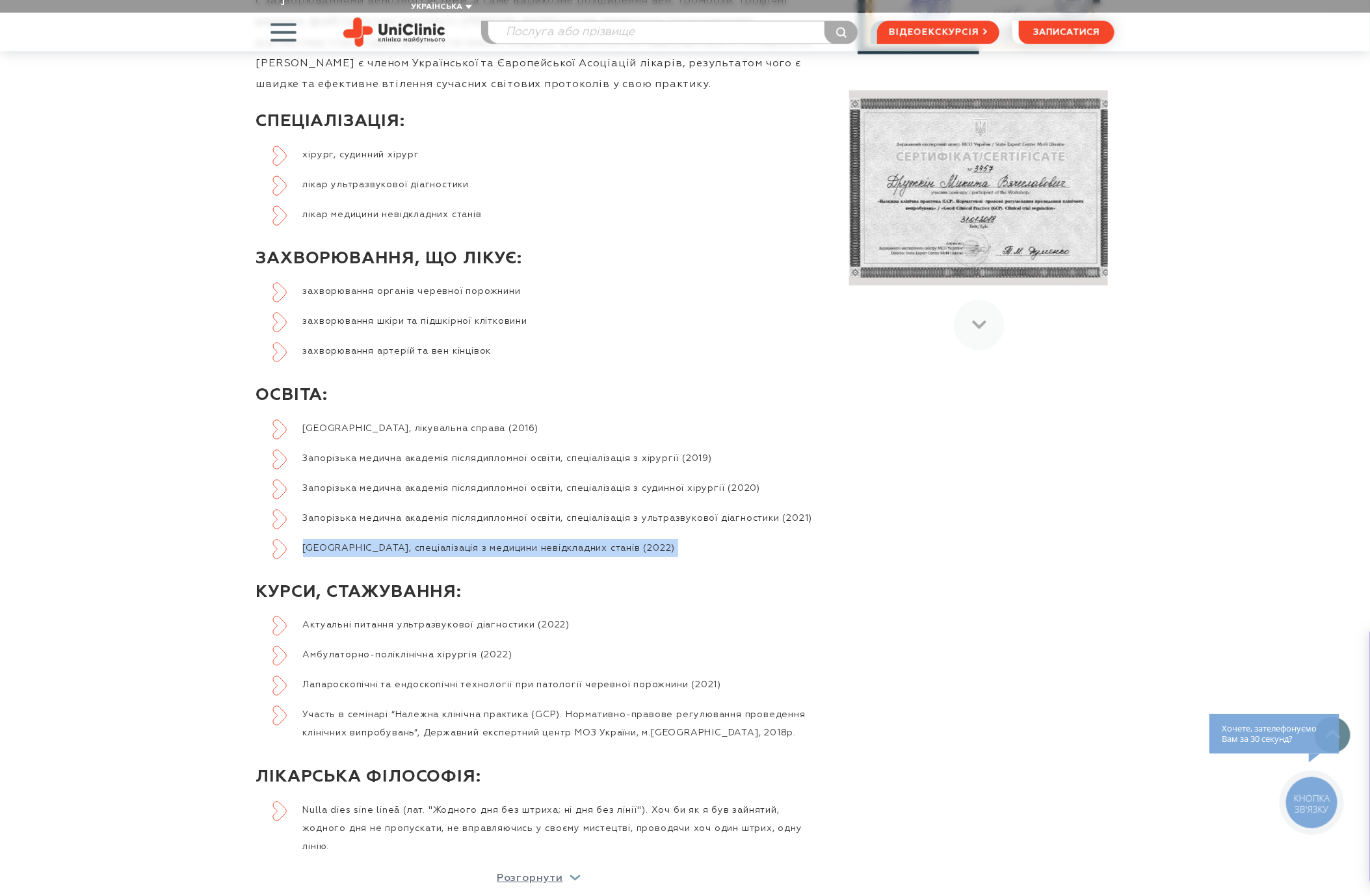
click at [682, 546] on li "Запорізький державний медичний університет, спеціалізація з медицини невідкладн…" at bounding box center [547, 548] width 549 height 18
click at [679, 509] on li "Запорізька медична академія післядипломної освіти, спеціалізація з ультразвуков…" at bounding box center [547, 518] width 549 height 18
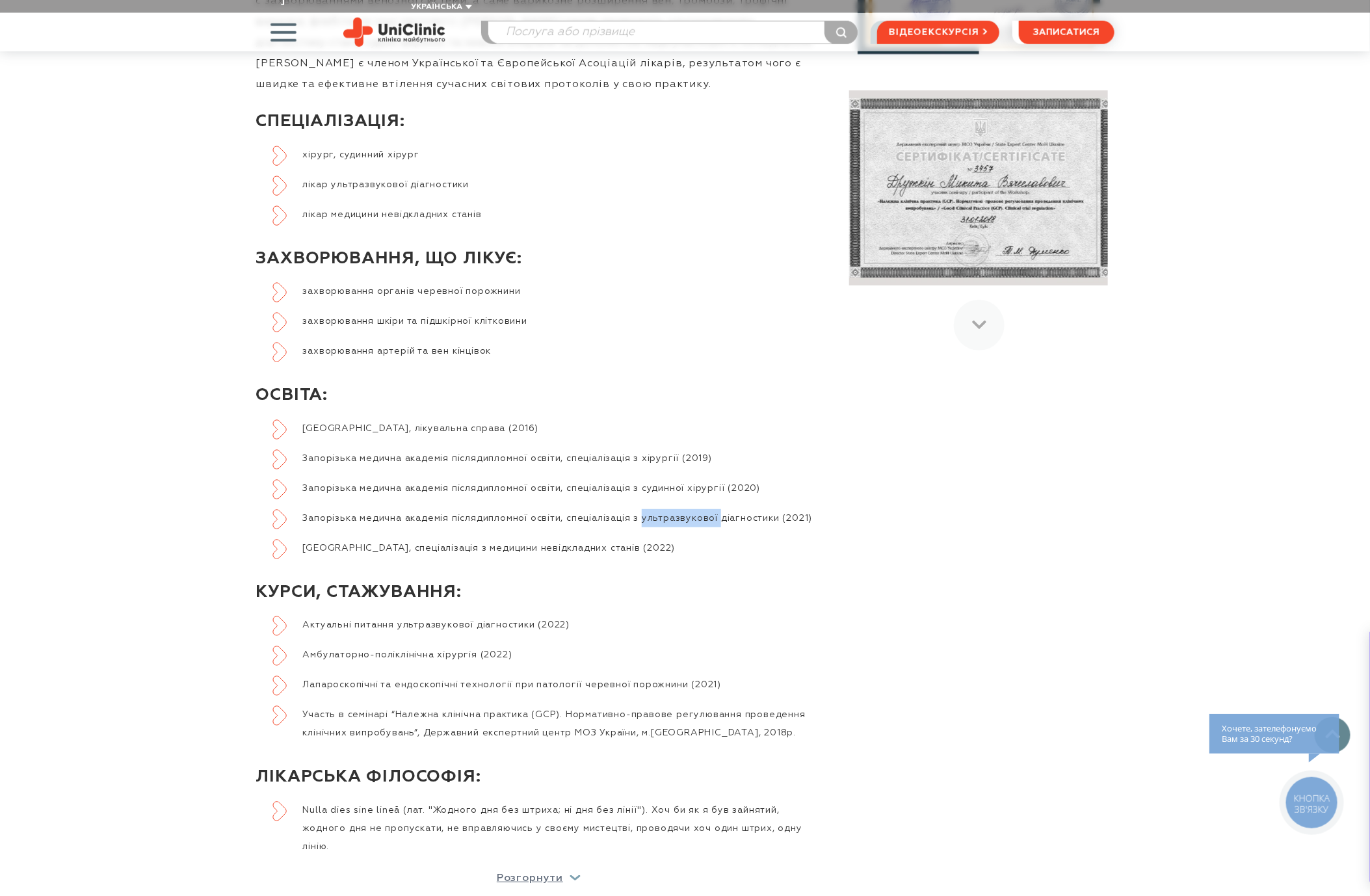
click at [679, 509] on li "Запорізька медична академія післядипломної освіти, спеціалізація з ультразвуков…" at bounding box center [547, 518] width 549 height 18
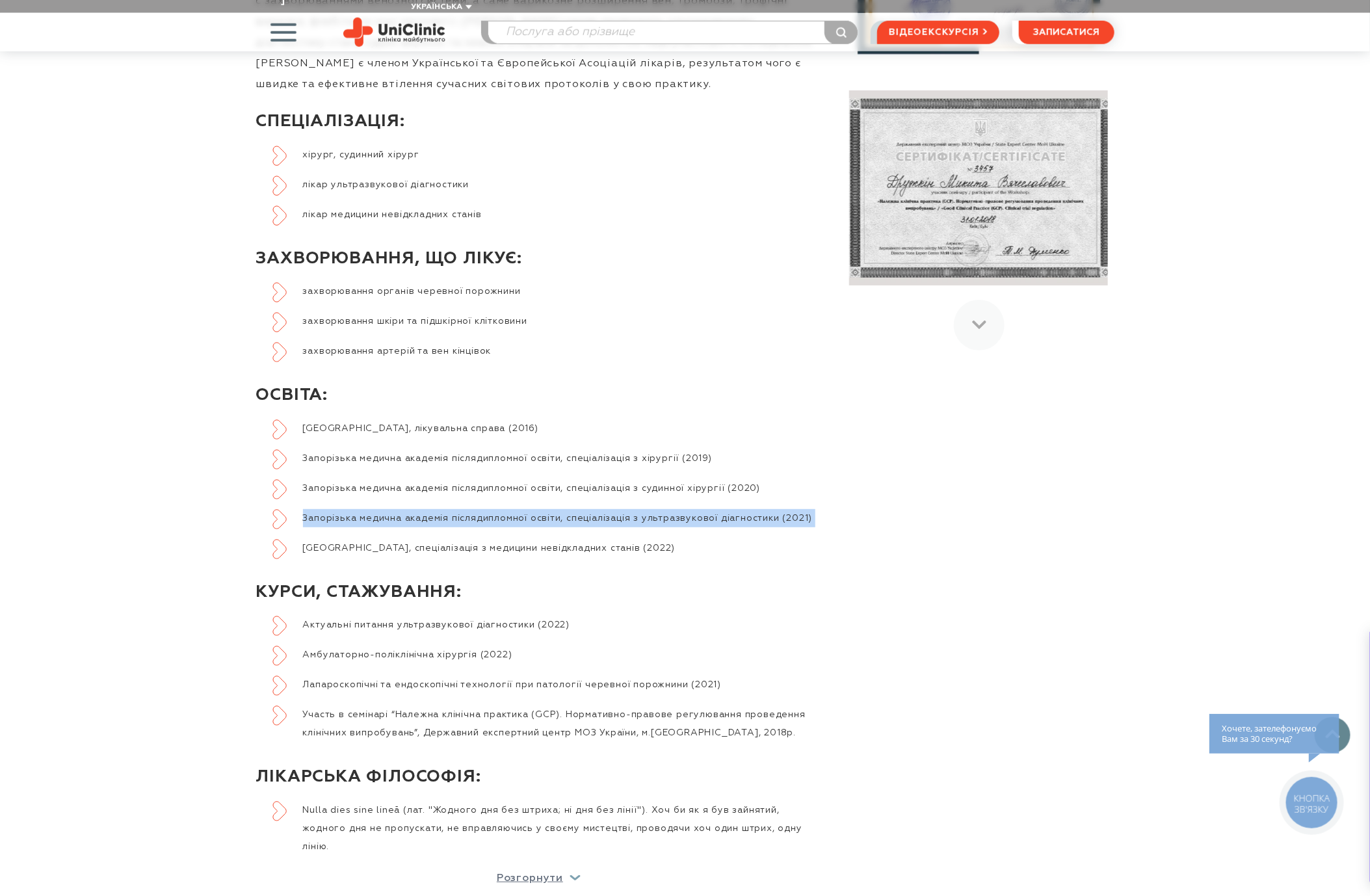
click at [679, 509] on li "Запорізька медична академія післядипломної освіти, спеціалізація з ультразвуков…" at bounding box center [547, 518] width 549 height 18
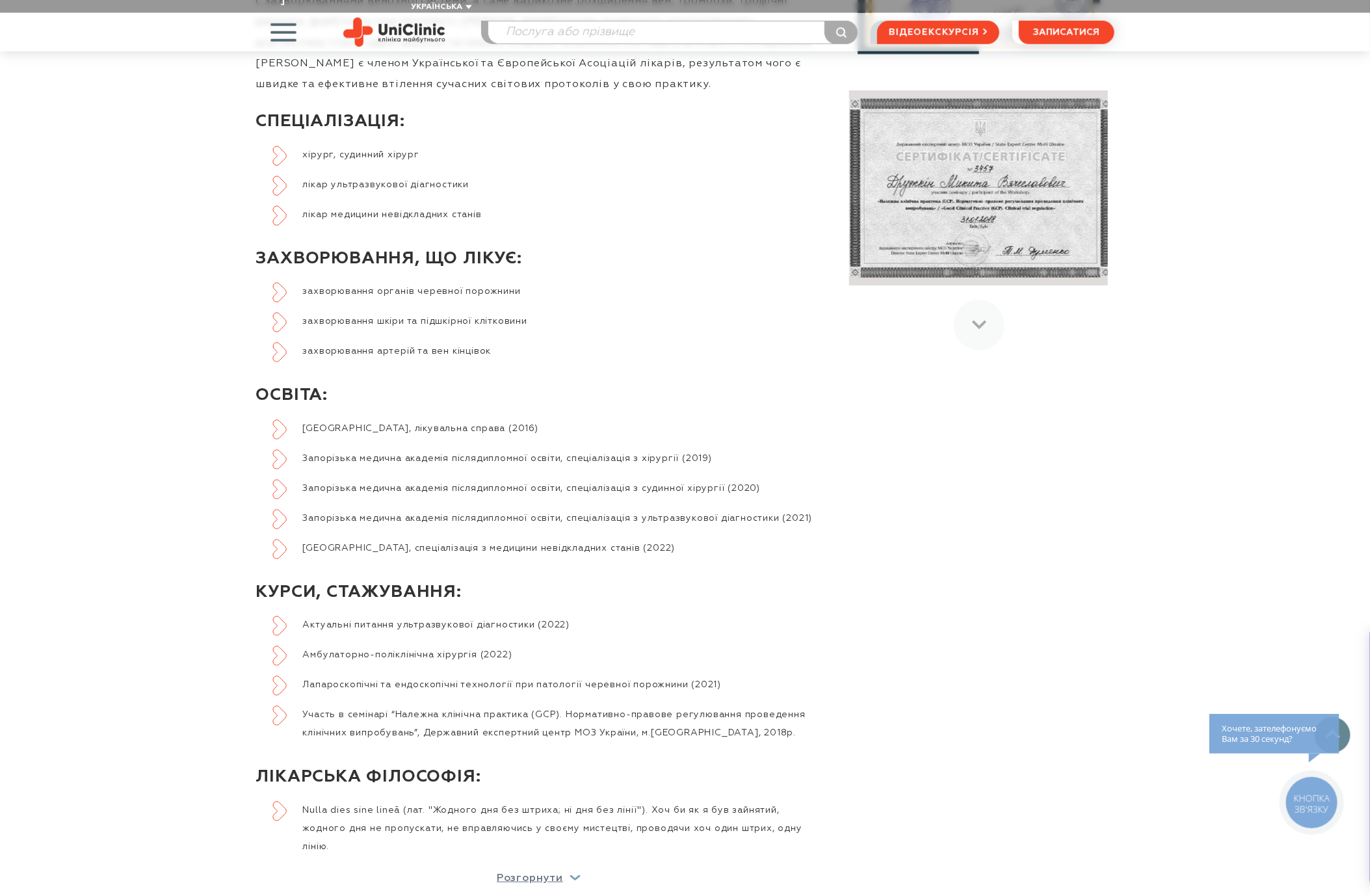
click at [679, 449] on li "Запорізька медична академія післядипломної освіти, спеціалізація з хірургії (20…" at bounding box center [547, 458] width 549 height 18
click at [591, 550] on li "Запорізький державний медичний університет, спеціалізація з медицини невідкладн…" at bounding box center [547, 548] width 549 height 18
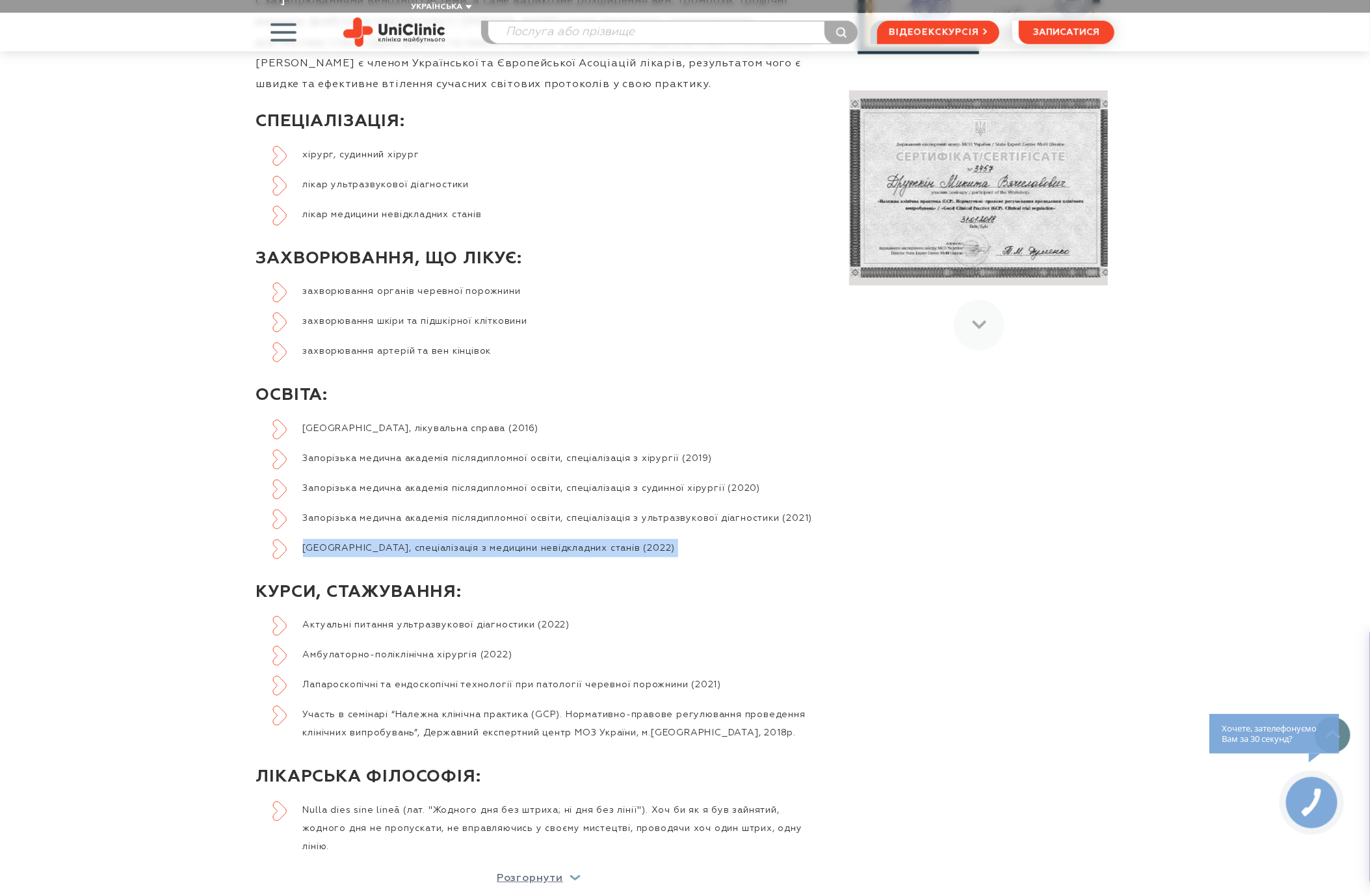
click at [591, 550] on li "Запорізький державний медичний університет, спеціалізація з медицини невідкладн…" at bounding box center [547, 548] width 549 height 18
click at [601, 509] on li "Запорізька медична академія післядипломної освіти, спеціалізація з ультразвуков…" at bounding box center [547, 518] width 549 height 18
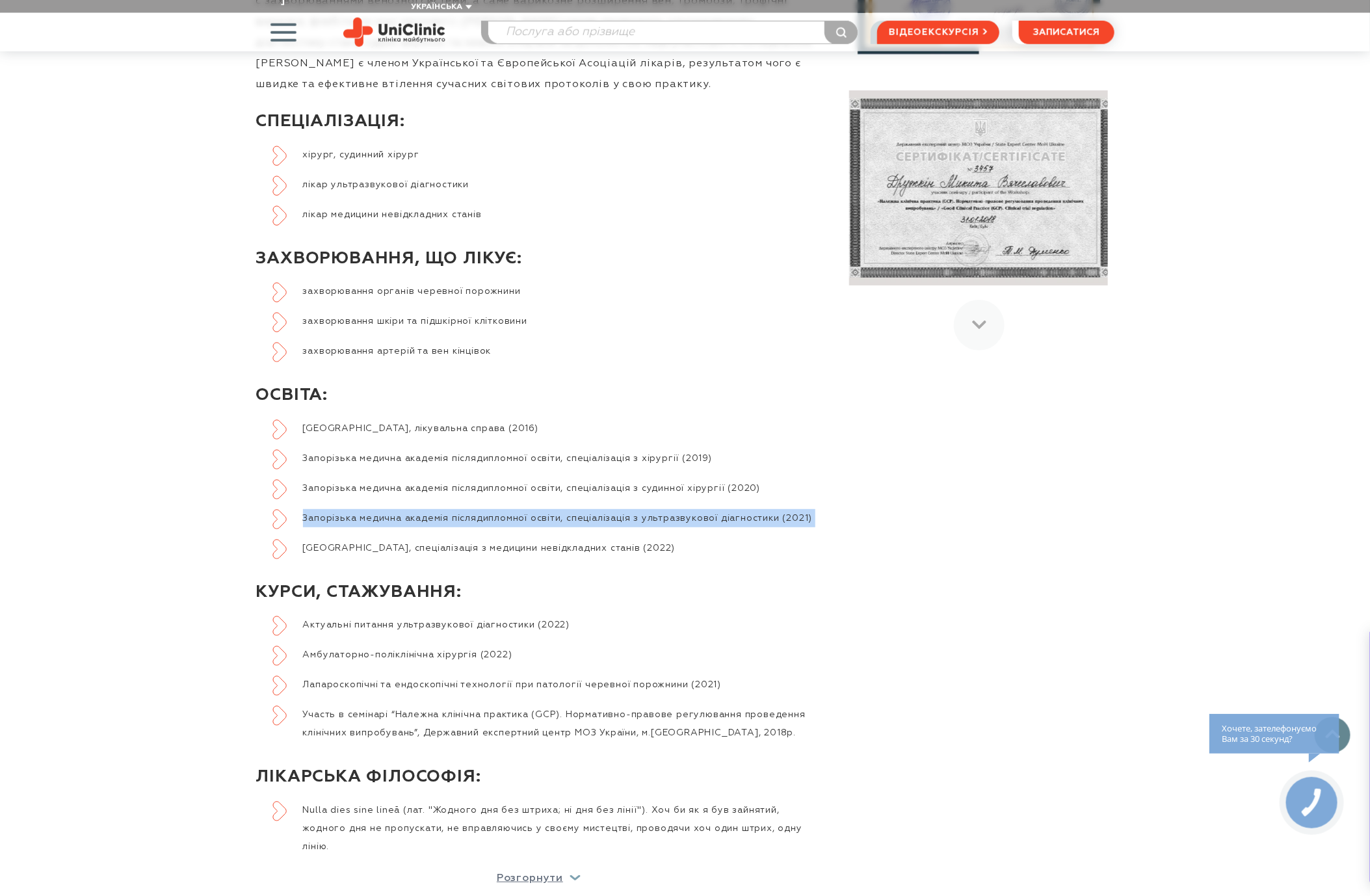
click at [601, 509] on li "Запорізька медична академія післядипломної освіти, спеціалізація з ультразвуков…" at bounding box center [547, 518] width 549 height 18
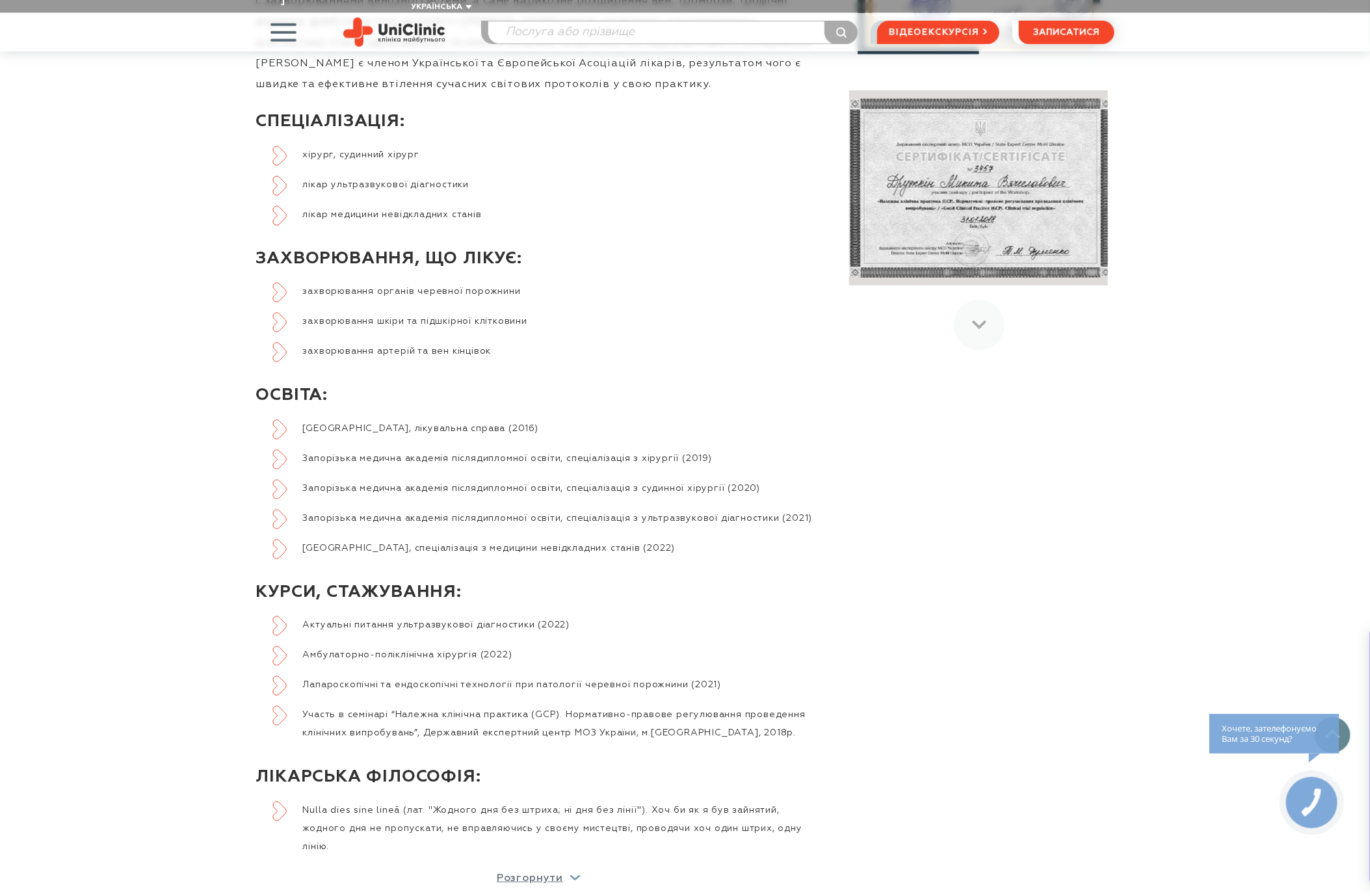
click at [620, 449] on li "Запорізька медична академія післядипломної освіти, спеціалізація з хірургії (20…" at bounding box center [547, 458] width 549 height 18
click at [931, 543] on div "Ліцензії, сертифікати та свідоцтва" at bounding box center [969, 348] width 293 height 1149
